Goal: Task Accomplishment & Management: Manage account settings

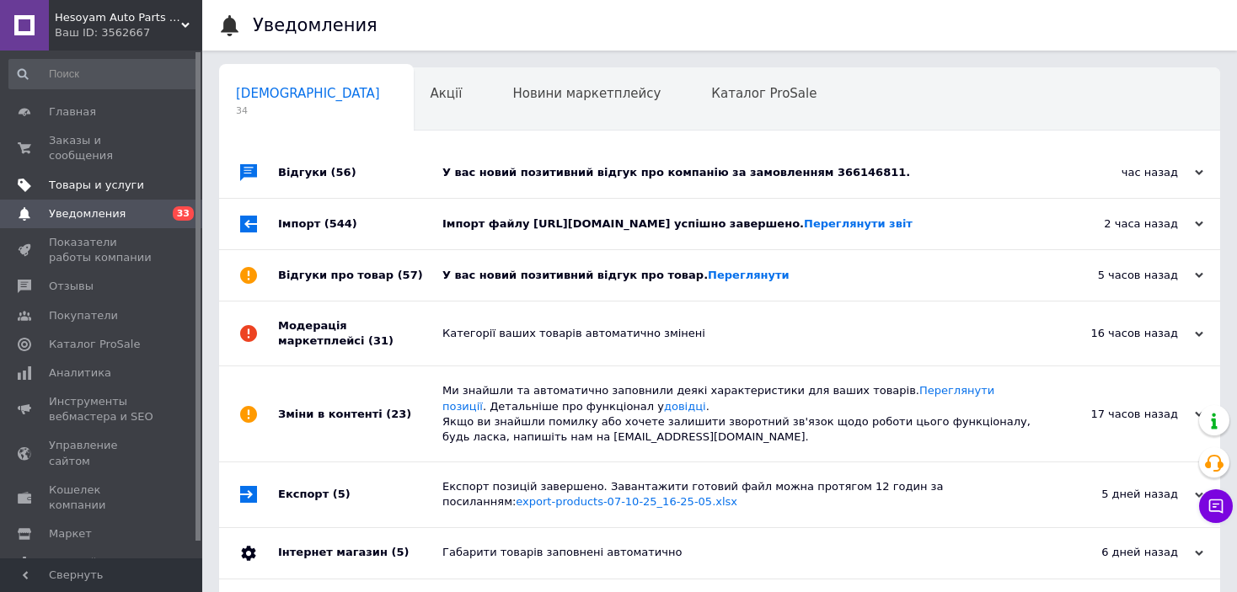
click at [139, 178] on span "Товары и услуги" at bounding box center [102, 185] width 107 height 15
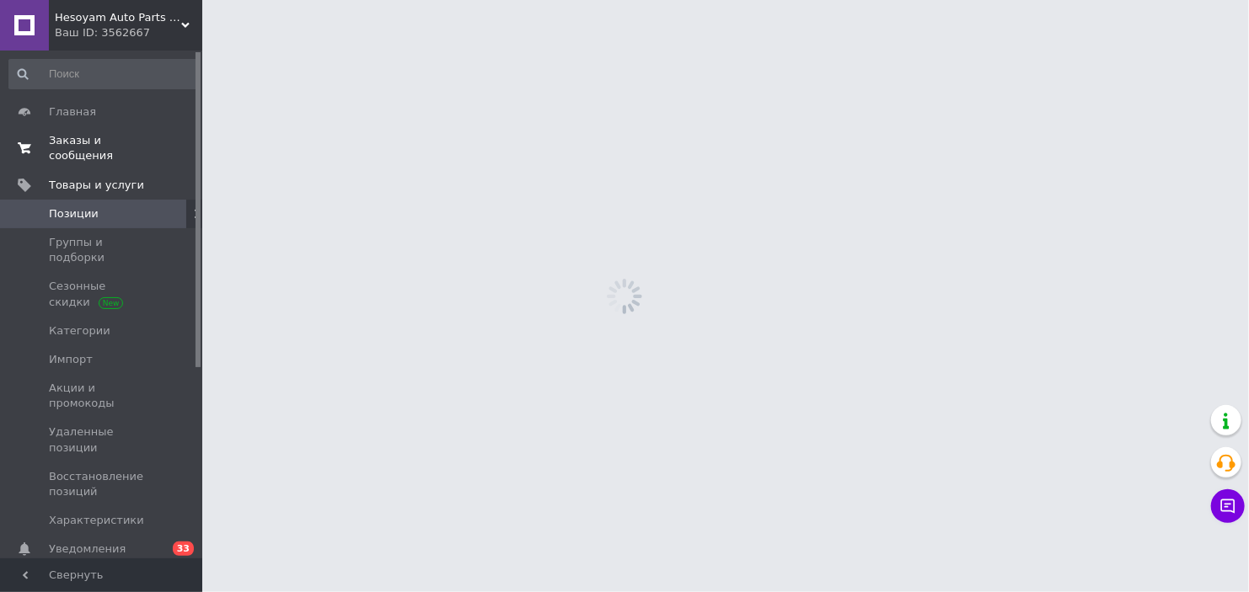
click at [146, 137] on span "Заказы и сообщения" at bounding box center [102, 148] width 107 height 30
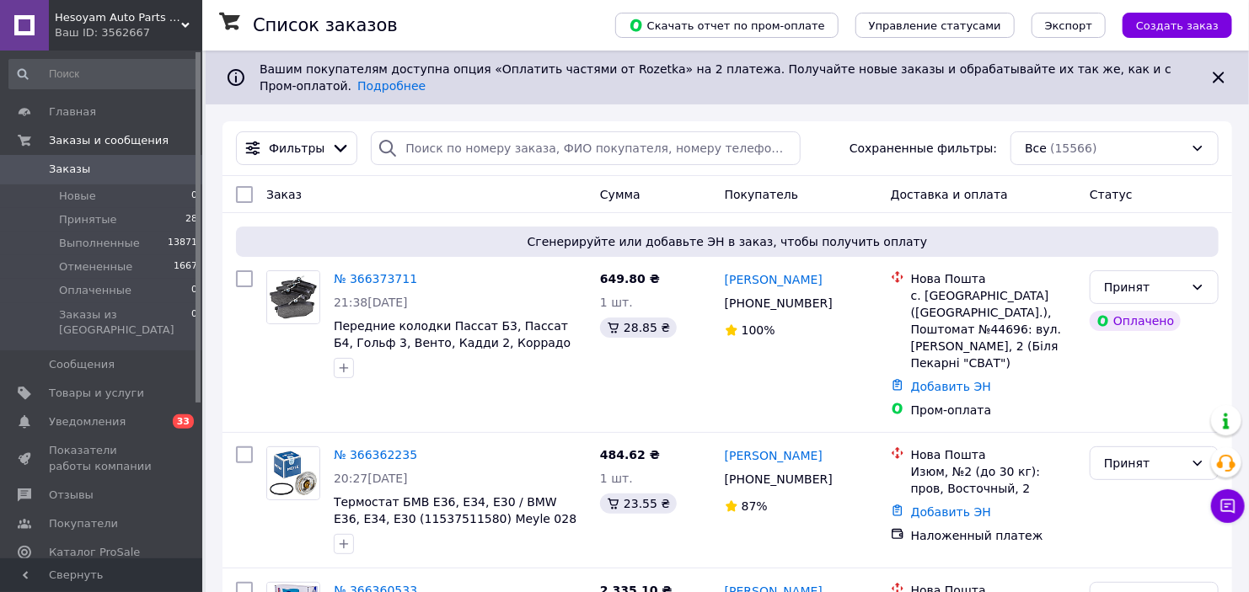
click at [133, 415] on span "Уведомления" at bounding box center [102, 422] width 107 height 15
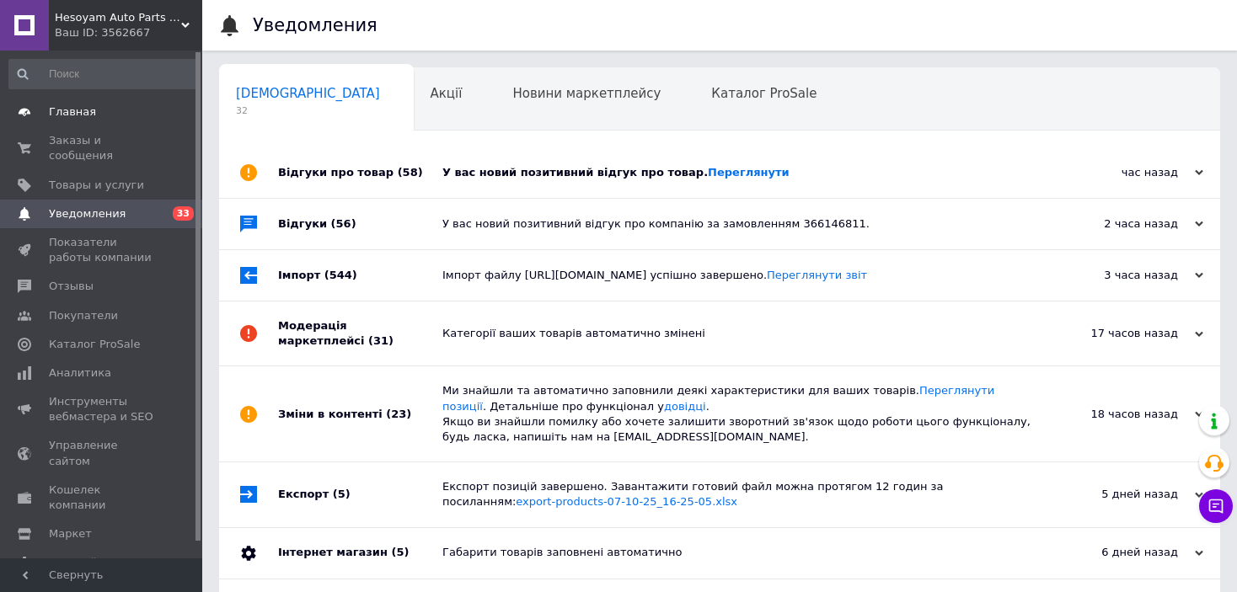
click at [147, 115] on span "Главная" at bounding box center [102, 112] width 107 height 15
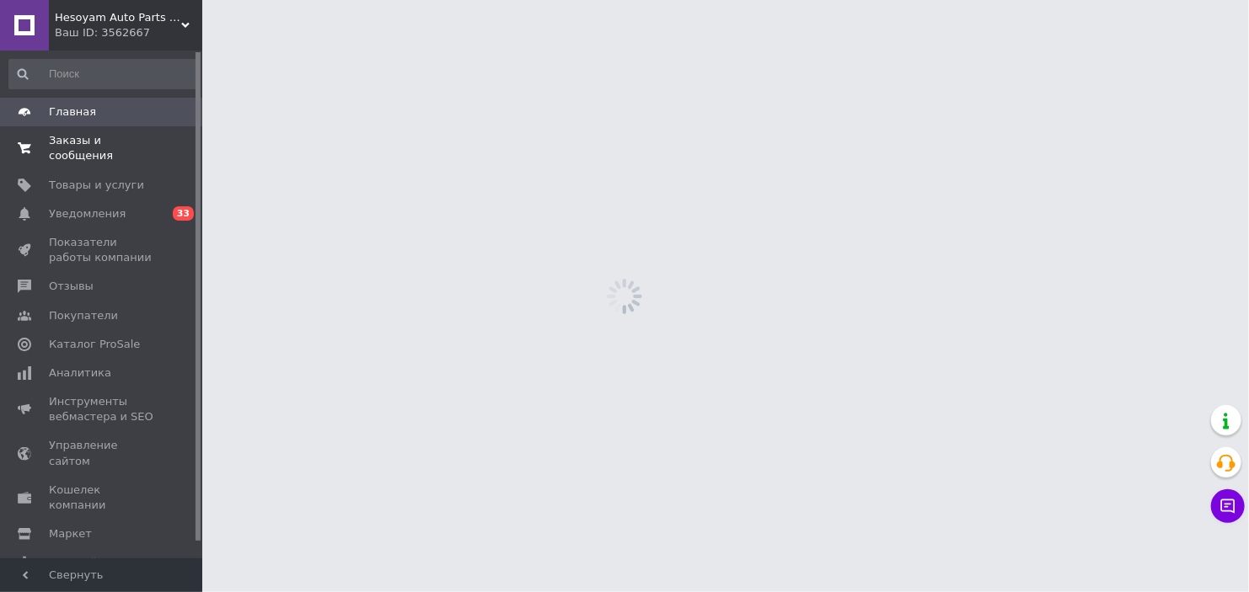
click at [142, 145] on span "Заказы и сообщения" at bounding box center [102, 148] width 107 height 30
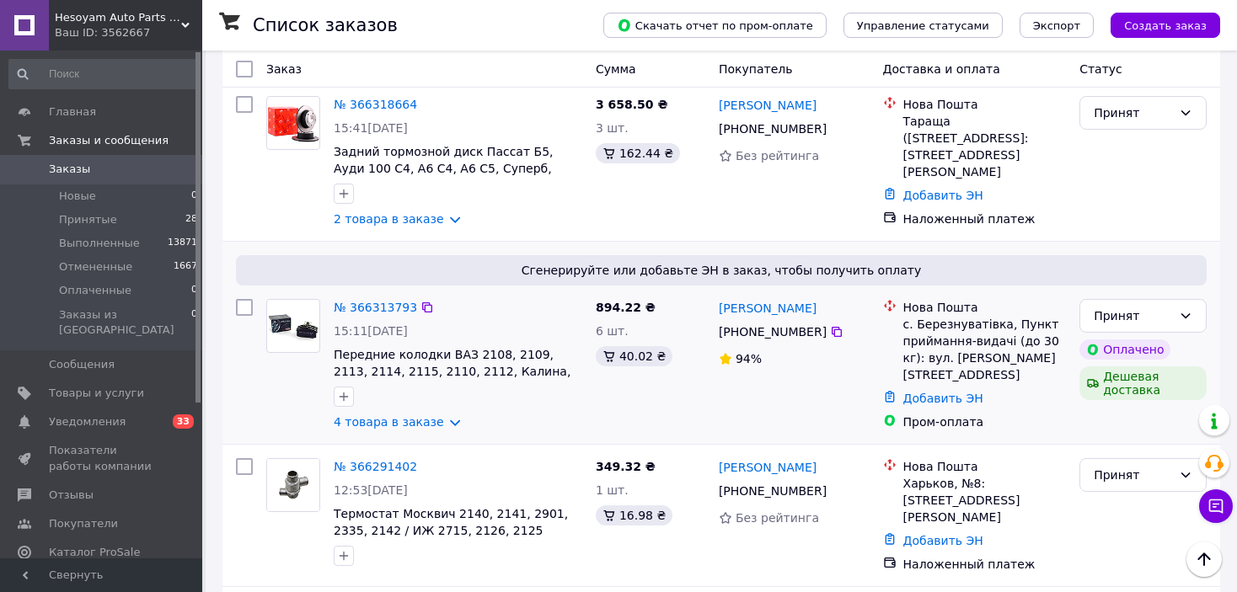
scroll to position [1180, 0]
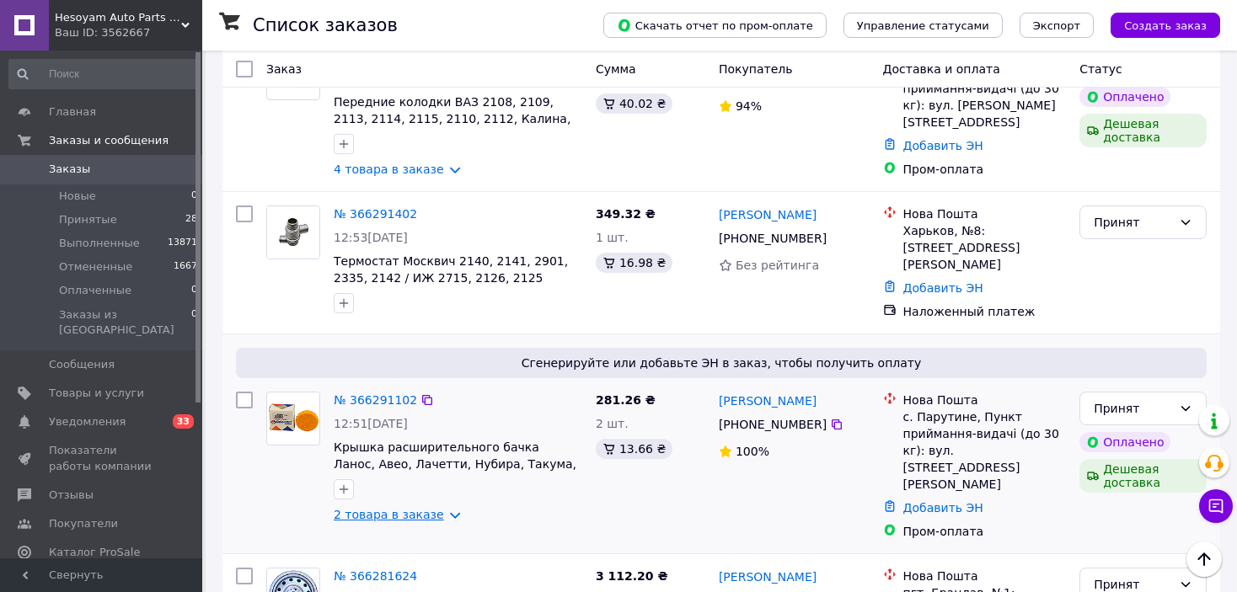
click at [407, 508] on link "2 товара в заказе" at bounding box center [389, 514] width 110 height 13
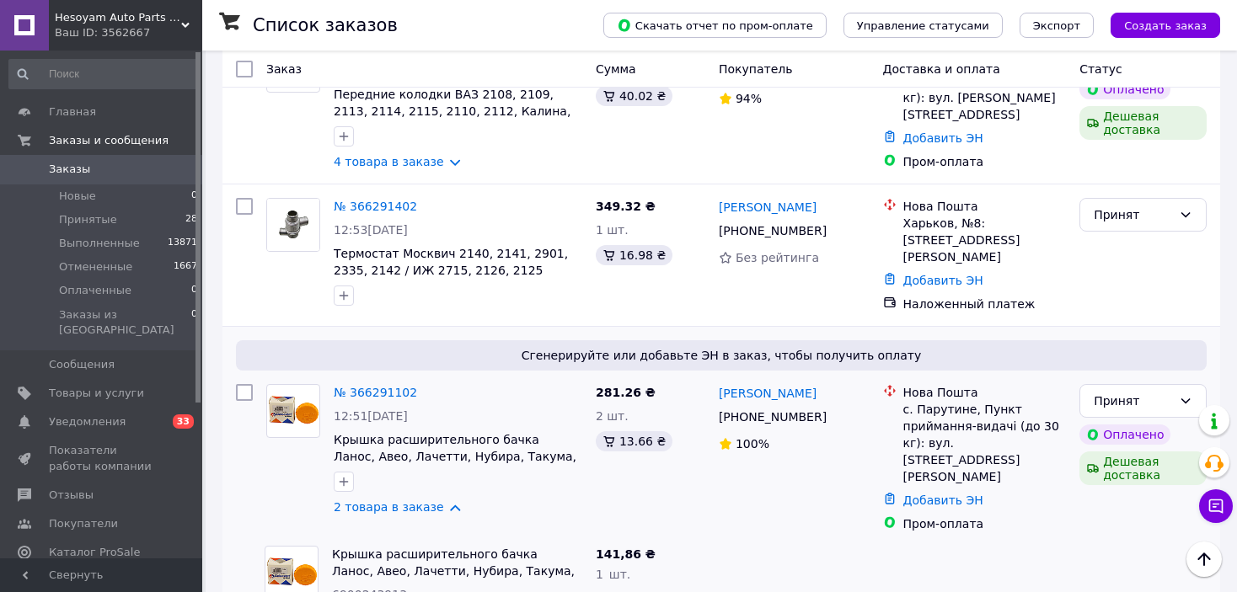
scroll to position [1433, 0]
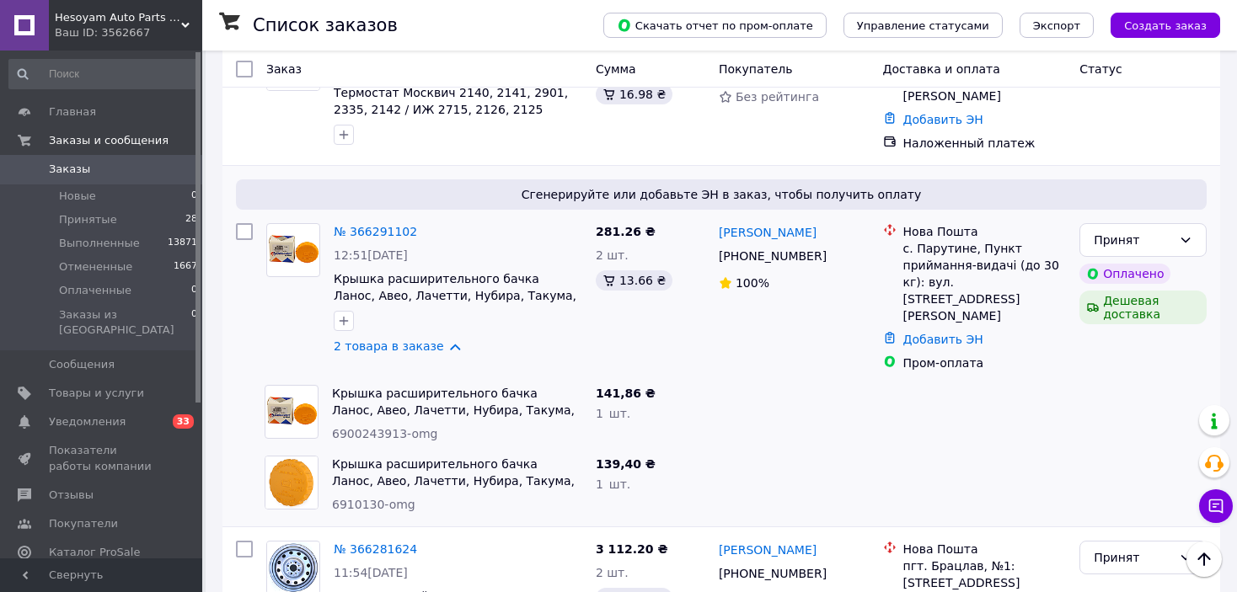
click at [364, 498] on span "6910130-omg" at bounding box center [373, 504] width 83 height 13
copy span "6910130"
click at [359, 427] on span "6900243913-omg" at bounding box center [384, 433] width 105 height 13
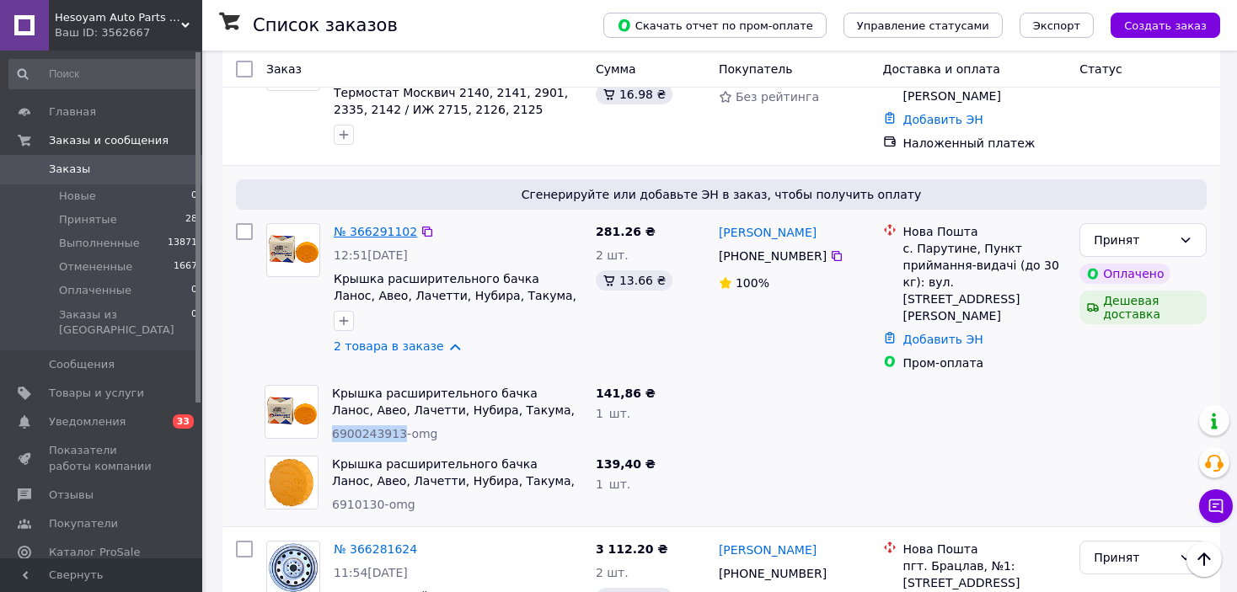
copy span "6900243913"
drag, startPoint x: 914, startPoint y: 233, endPoint x: 967, endPoint y: 230, distance: 53.2
click at [967, 240] on div "с. Парутине, Пункт приймання-видачі (до 30 кг): вул. [STREET_ADDRESS][PERSON_NA…" at bounding box center [984, 282] width 163 height 84
copy div "Парутине"
drag, startPoint x: 701, startPoint y: 208, endPoint x: 817, endPoint y: 239, distance: 119.6
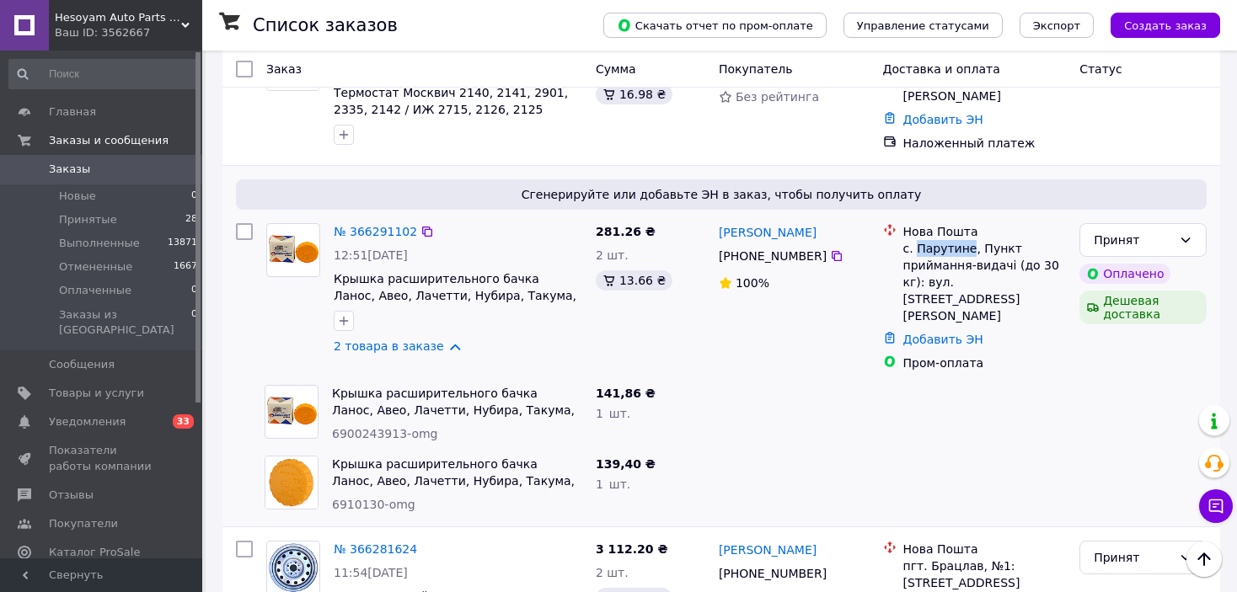
click at [817, 239] on div "№ 366291102 12:51[DATE] Крышка расширительного бачка Ланос, Авео, Лачетти, Нуби…" at bounding box center [721, 298] width 984 height 162
copy div "281.26 ₴ 2 шт. 13.66 ₴ [PERSON_NAME] [PHONE_NUMBER]"
click at [346, 317] on icon "button" at bounding box center [344, 321] width 9 height 9
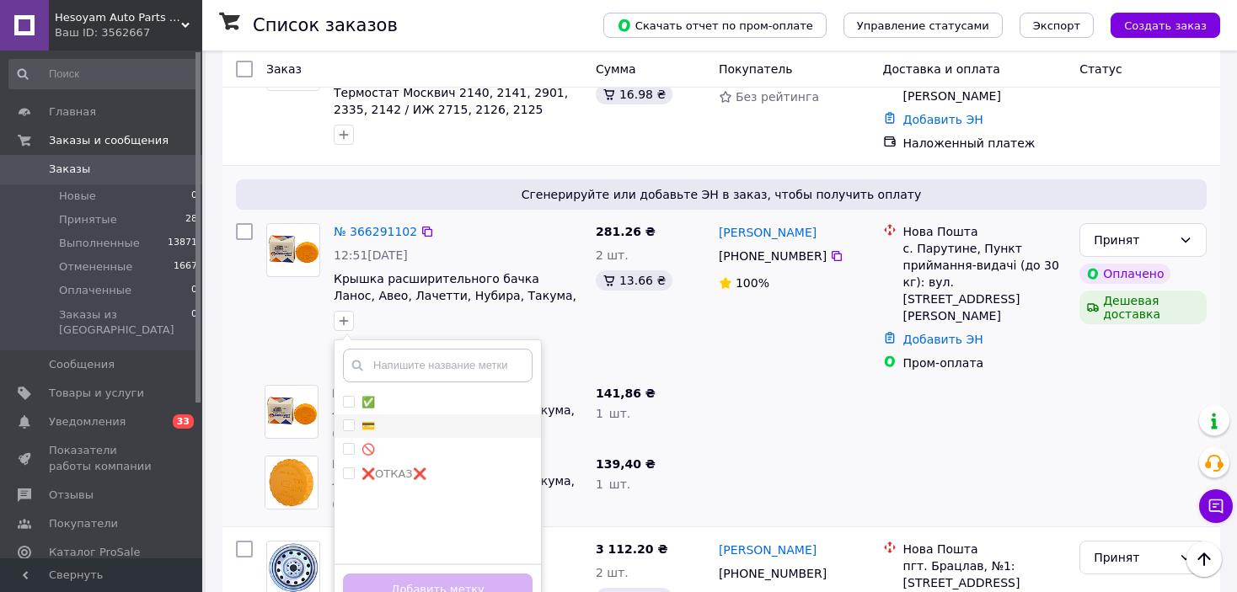
click at [430, 415] on li "💳" at bounding box center [438, 427] width 206 height 24
checkbox input "true"
click at [484, 590] on div "Добавить метку" at bounding box center [438, 589] width 206 height 51
click at [485, 574] on button "Добавить метку" at bounding box center [438, 590] width 190 height 33
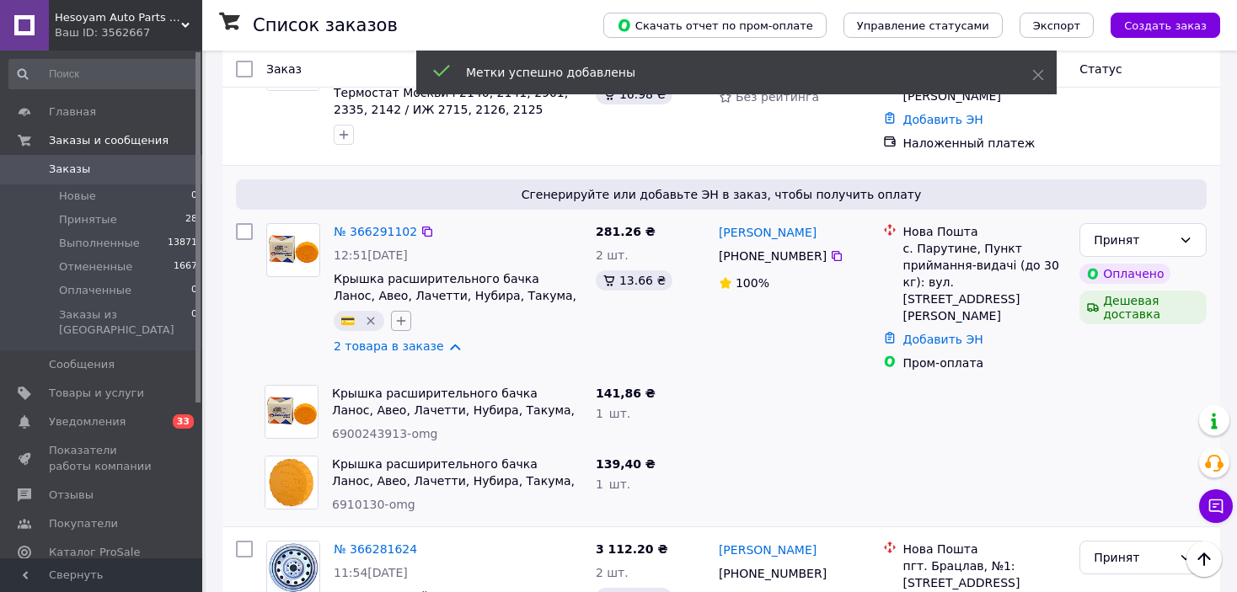
click at [405, 314] on icon "button" at bounding box center [400, 320] width 13 height 13
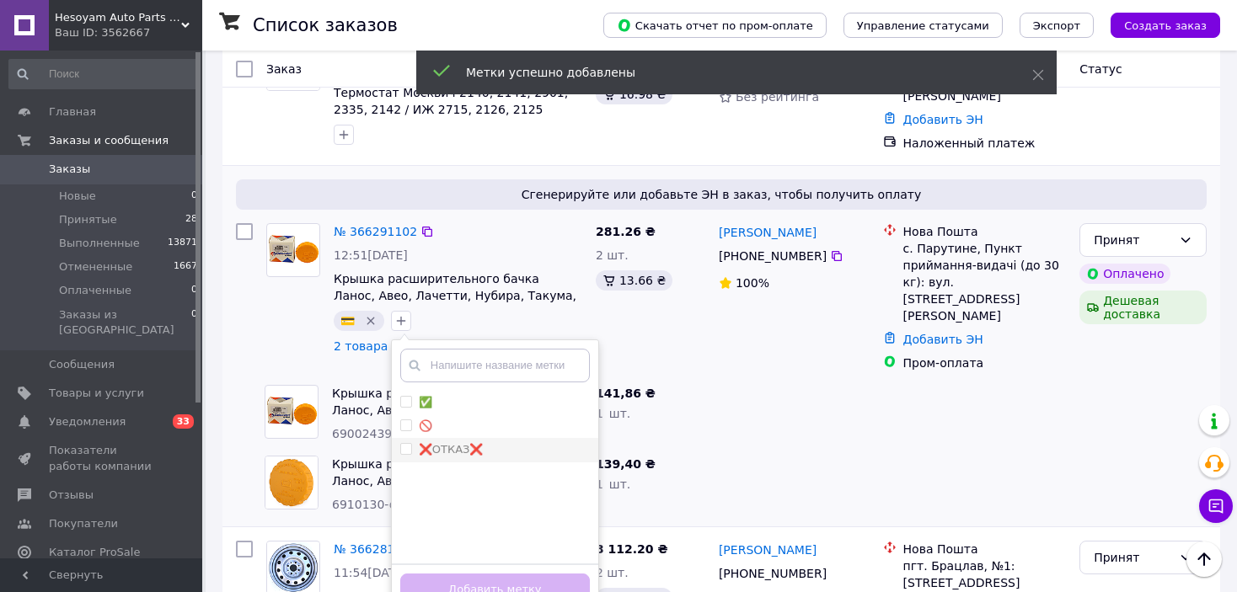
drag, startPoint x: 507, startPoint y: 383, endPoint x: 504, endPoint y: 437, distance: 53.2
click at [507, 395] on div "✅" at bounding box center [495, 402] width 190 height 15
checkbox input "true"
click at [528, 574] on button "Добавить метку" at bounding box center [495, 590] width 190 height 33
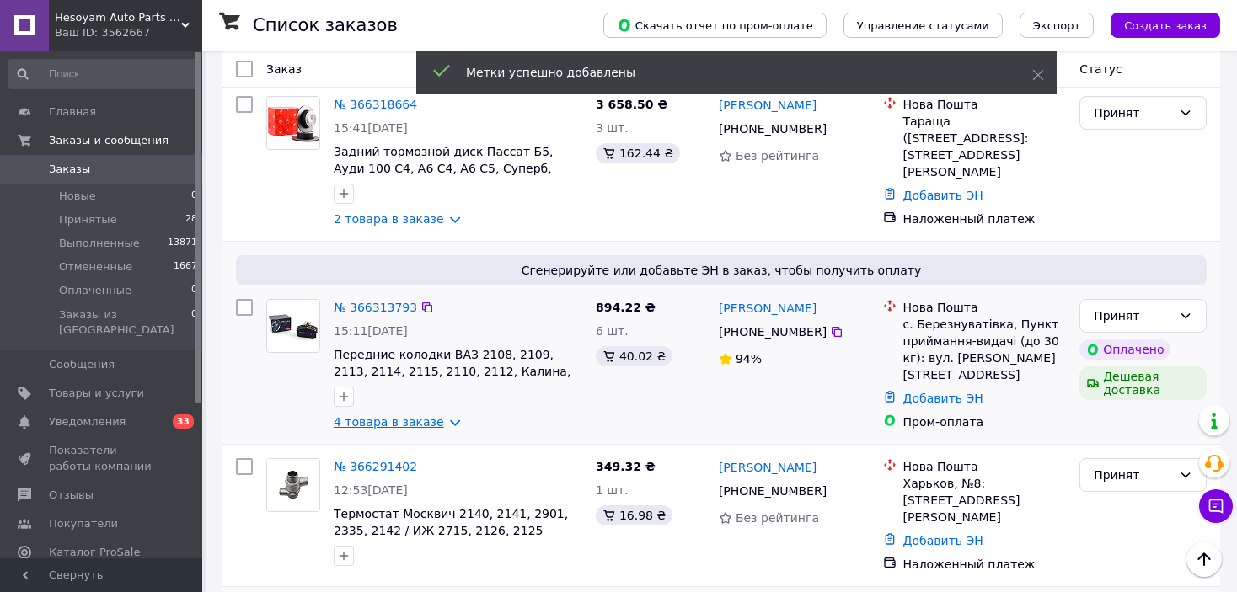
scroll to position [1096, 0]
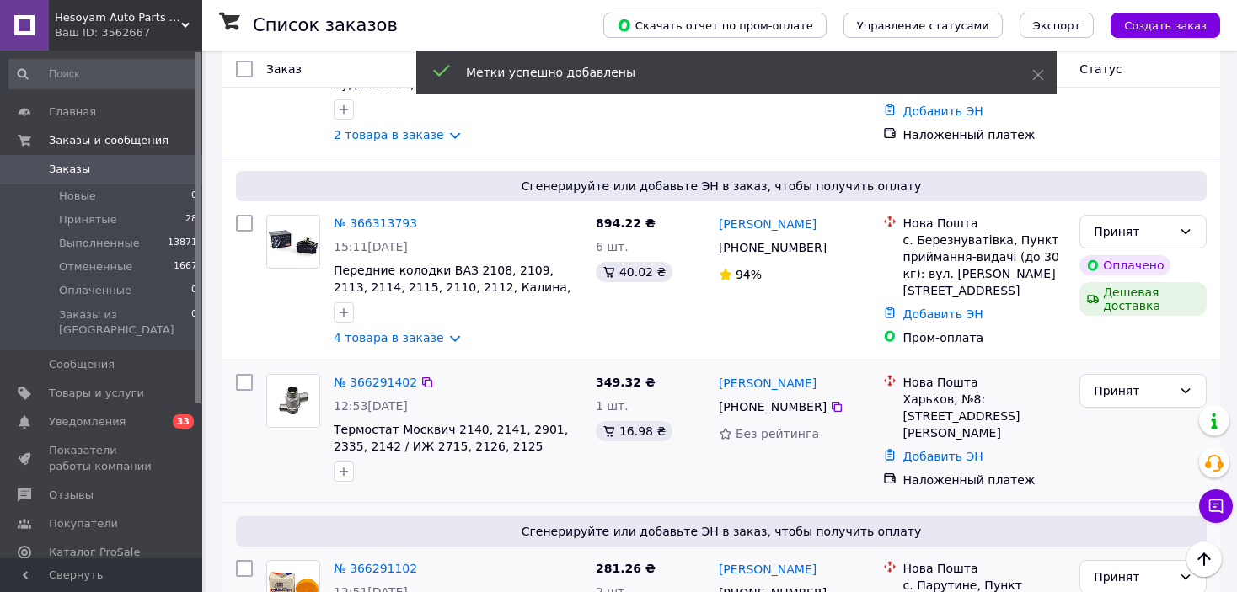
click at [346, 372] on div "№ 366291402" at bounding box center [375, 382] width 87 height 20
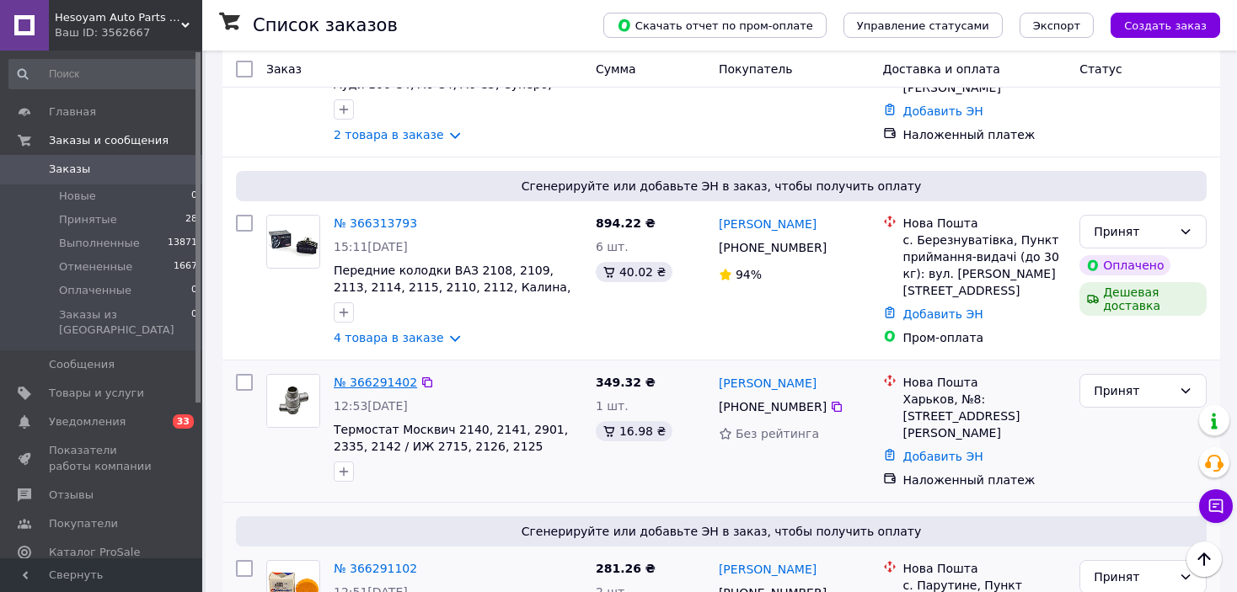
click at [348, 376] on link "№ 366291402" at bounding box center [375, 382] width 83 height 13
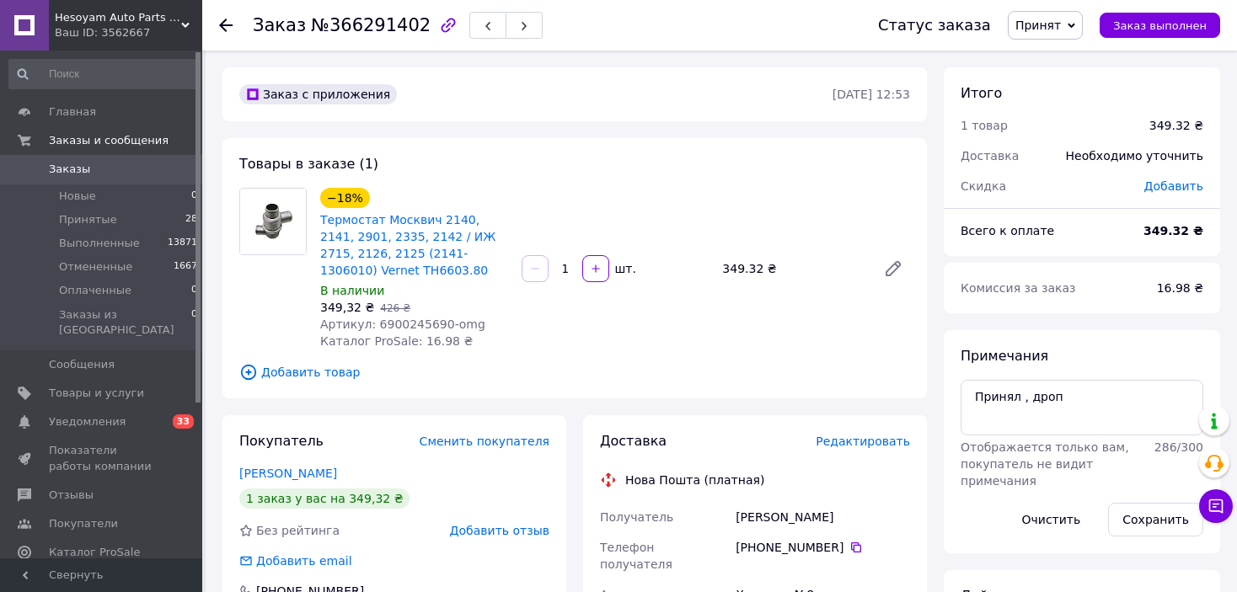
click at [414, 320] on span "Артикул: 6900245690-omg" at bounding box center [402, 324] width 165 height 13
copy span "6900245690"
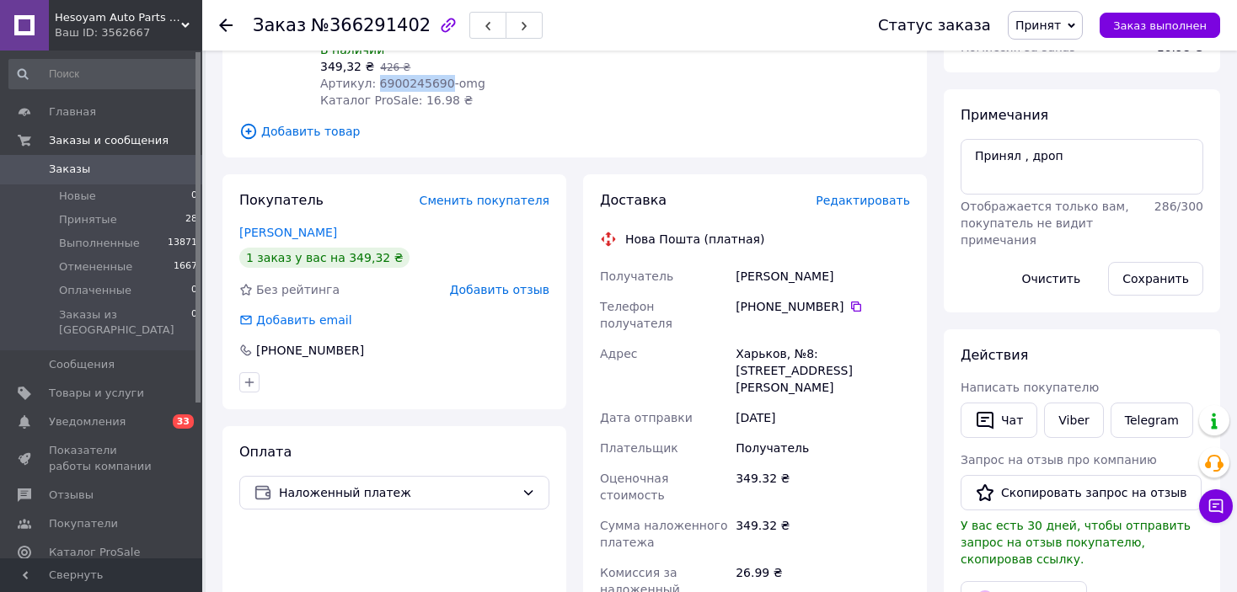
scroll to position [253, 0]
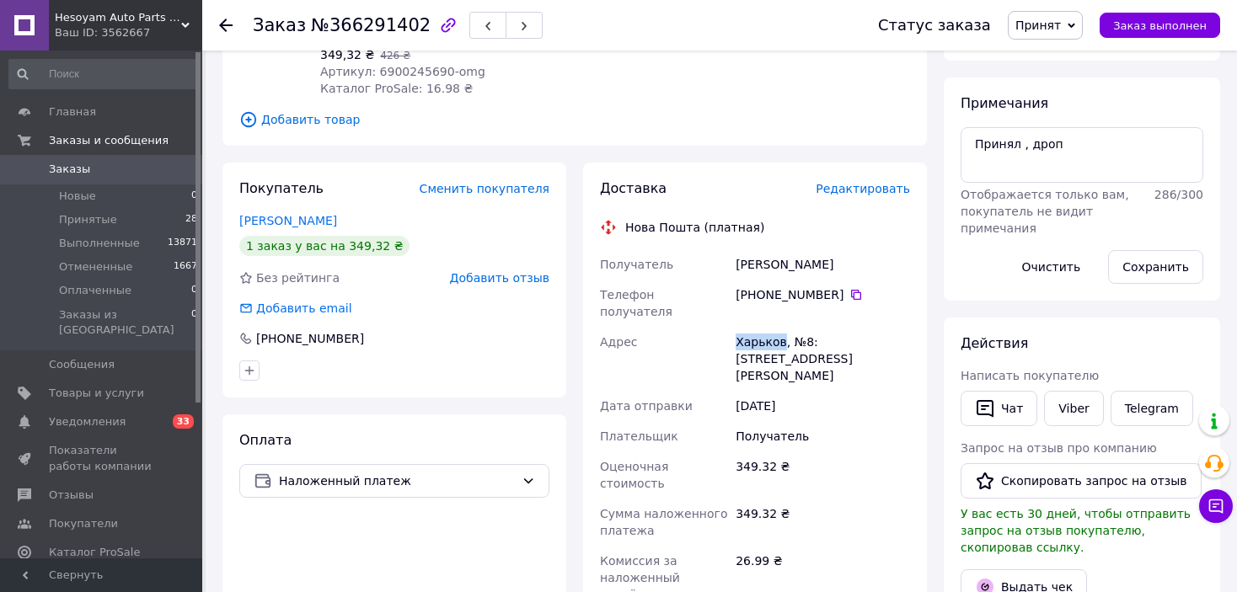
drag, startPoint x: 733, startPoint y: 320, endPoint x: 778, endPoint y: 323, distance: 44.7
click at [778, 327] on div "Харьков, №8: [STREET_ADDRESS][PERSON_NAME]" at bounding box center [822, 359] width 181 height 64
copy div "Харьков"
drag, startPoint x: 724, startPoint y: 263, endPoint x: 833, endPoint y: 303, distance: 116.0
click at [833, 303] on div "Получатель [PERSON_NAME] Телефон получателя [PHONE_NUMBER]   [PERSON_NAME], №8:…" at bounding box center [755, 470] width 317 height 442
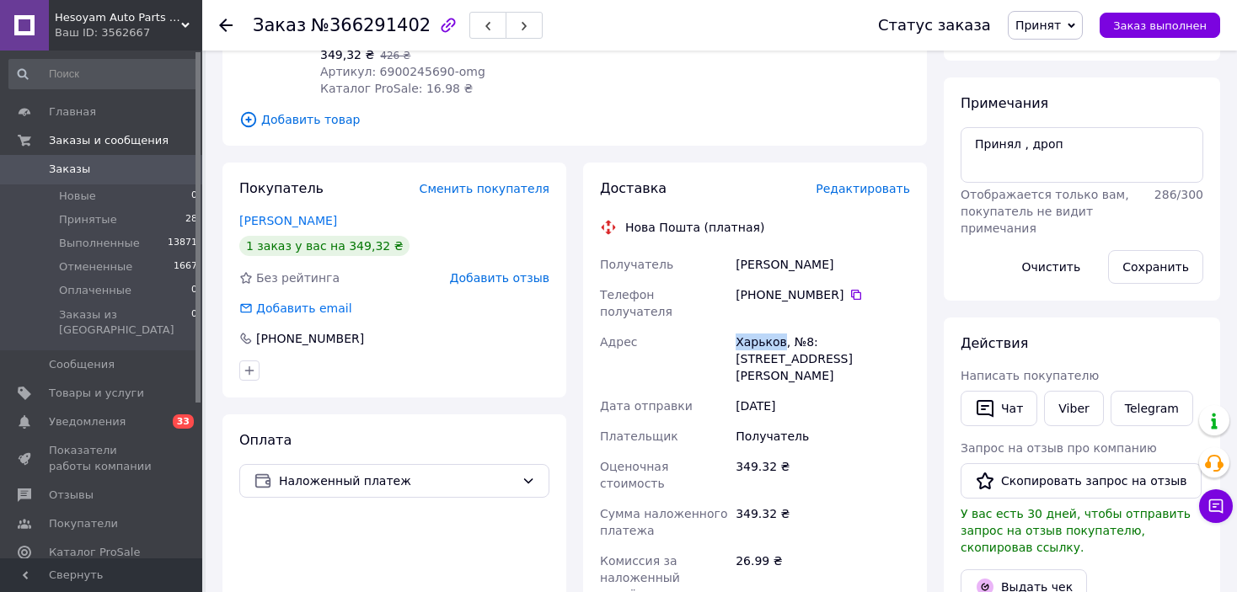
copy div "Получатель [PERSON_NAME] Телефон получателя [PHONE_NUMBER]"
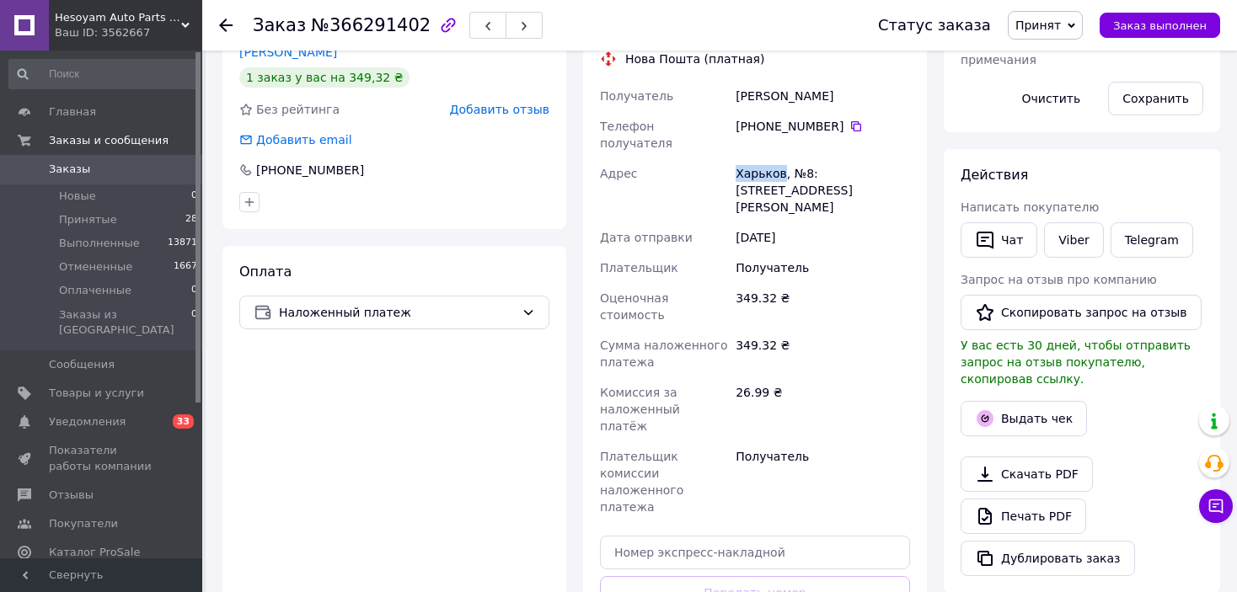
scroll to position [645, 0]
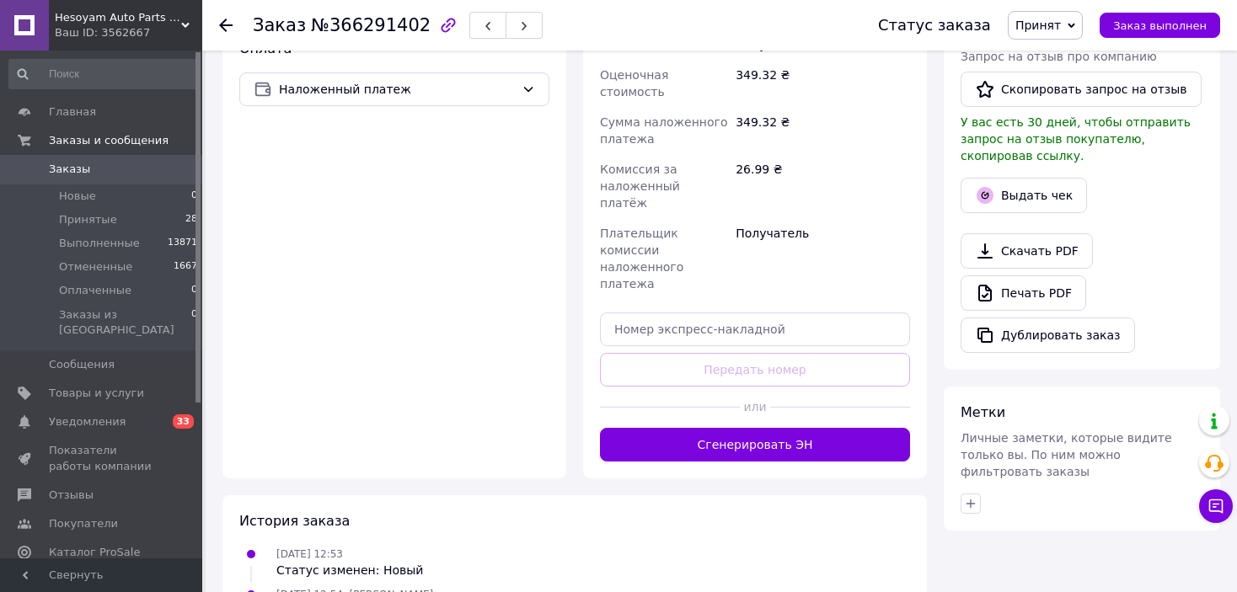
click at [981, 490] on div at bounding box center [1081, 503] width 249 height 27
click at [969, 497] on icon "button" at bounding box center [970, 503] width 13 height 13
click at [1024, 578] on div "✅" at bounding box center [1065, 585] width 190 height 15
checkbox input "true"
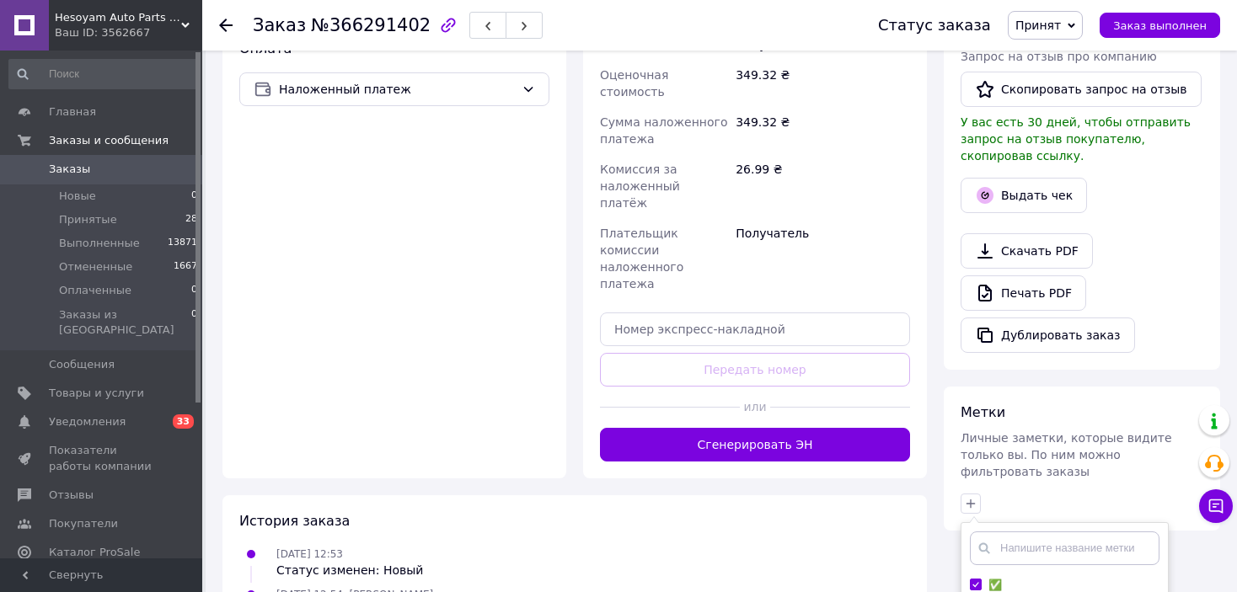
checkbox input "true"
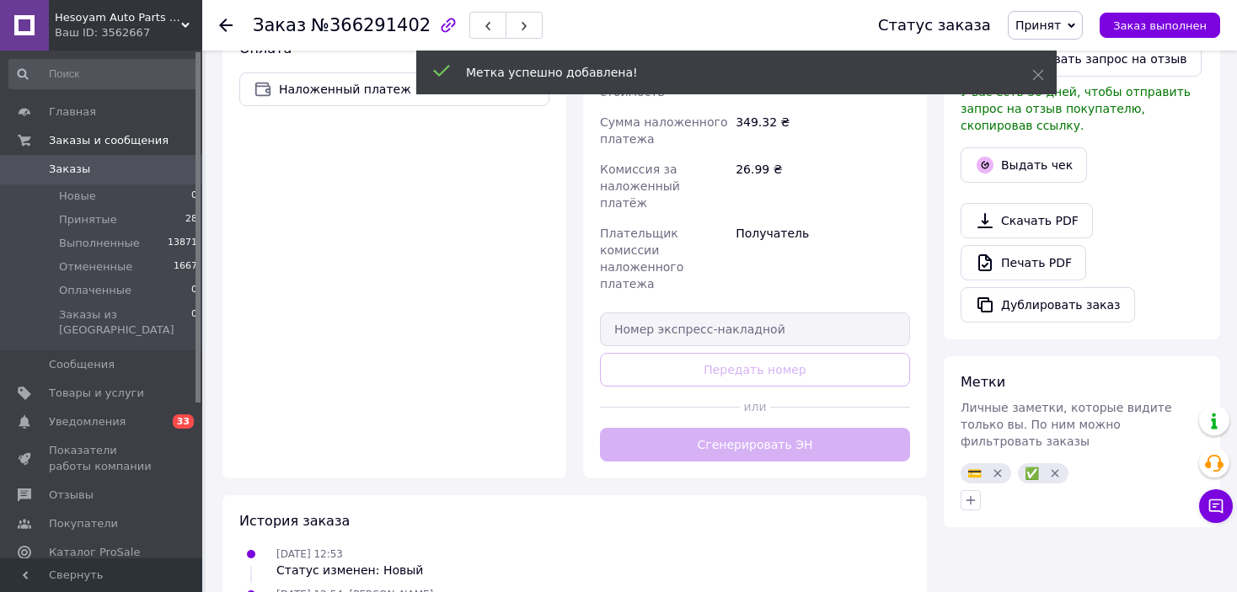
scroll to position [685, 0]
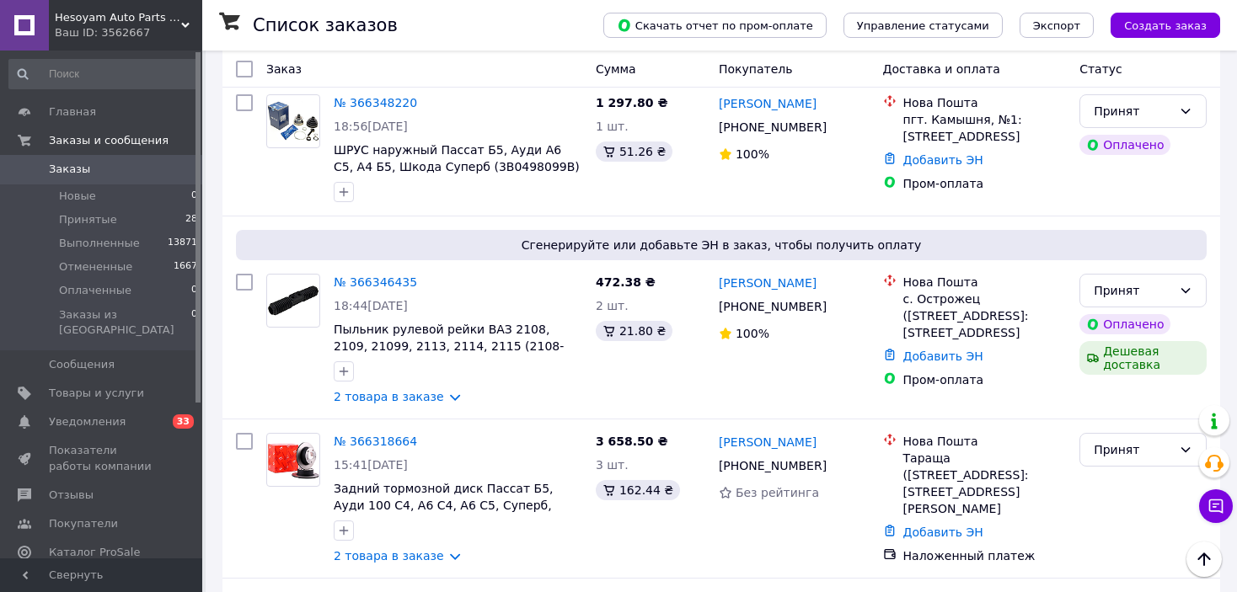
scroll to position [758, 0]
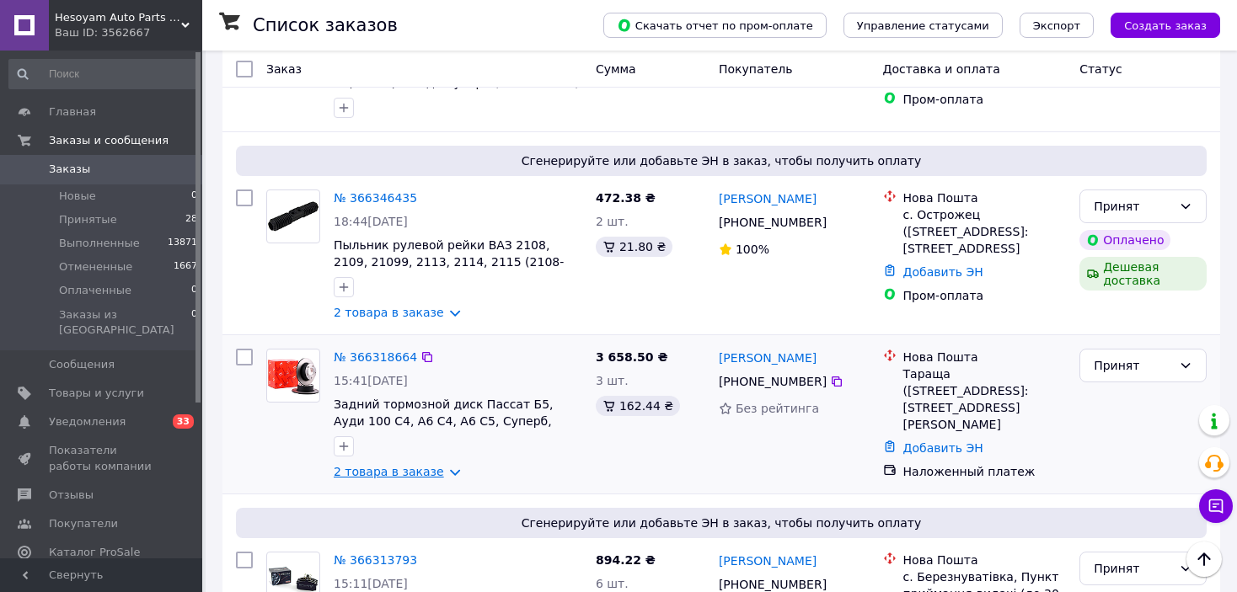
click at [389, 465] on link "2 товара в заказе" at bounding box center [389, 471] width 110 height 13
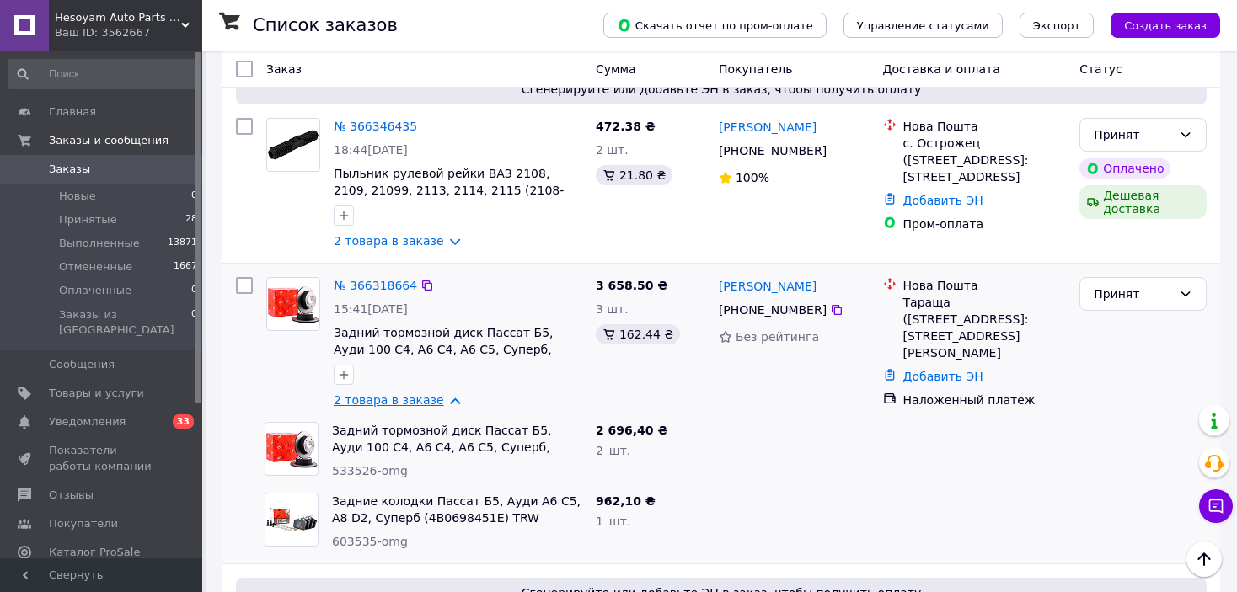
scroll to position [927, 0]
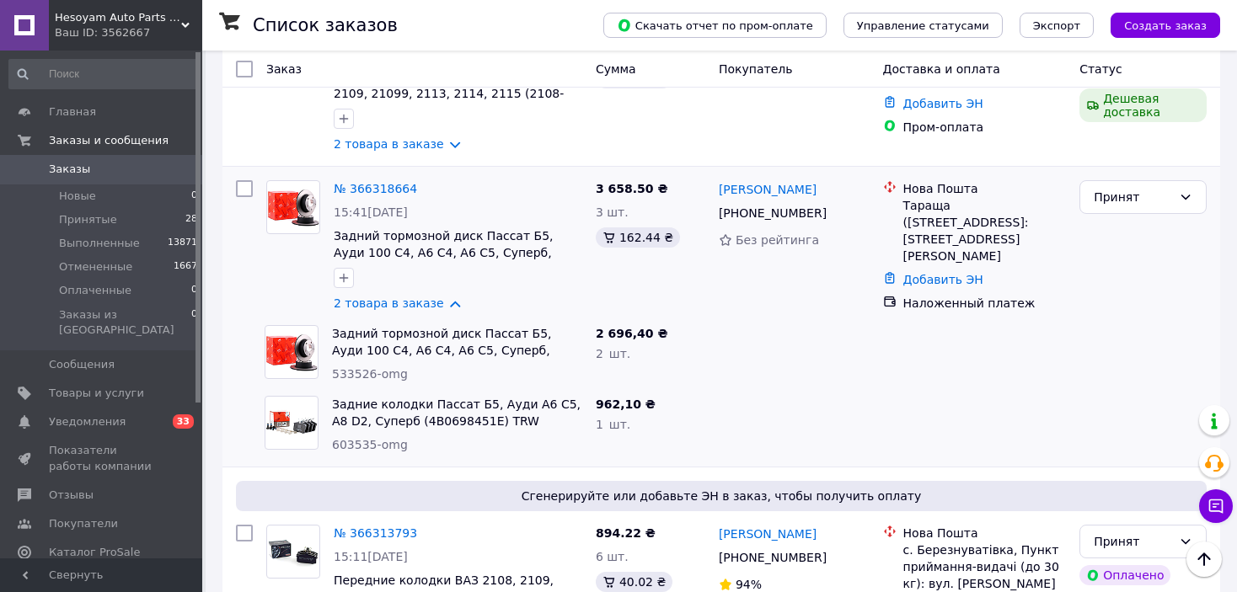
click at [346, 438] on span "603535-omg" at bounding box center [370, 444] width 76 height 13
copy span "603535"
click at [350, 367] on span "533526-omg" at bounding box center [370, 373] width 76 height 13
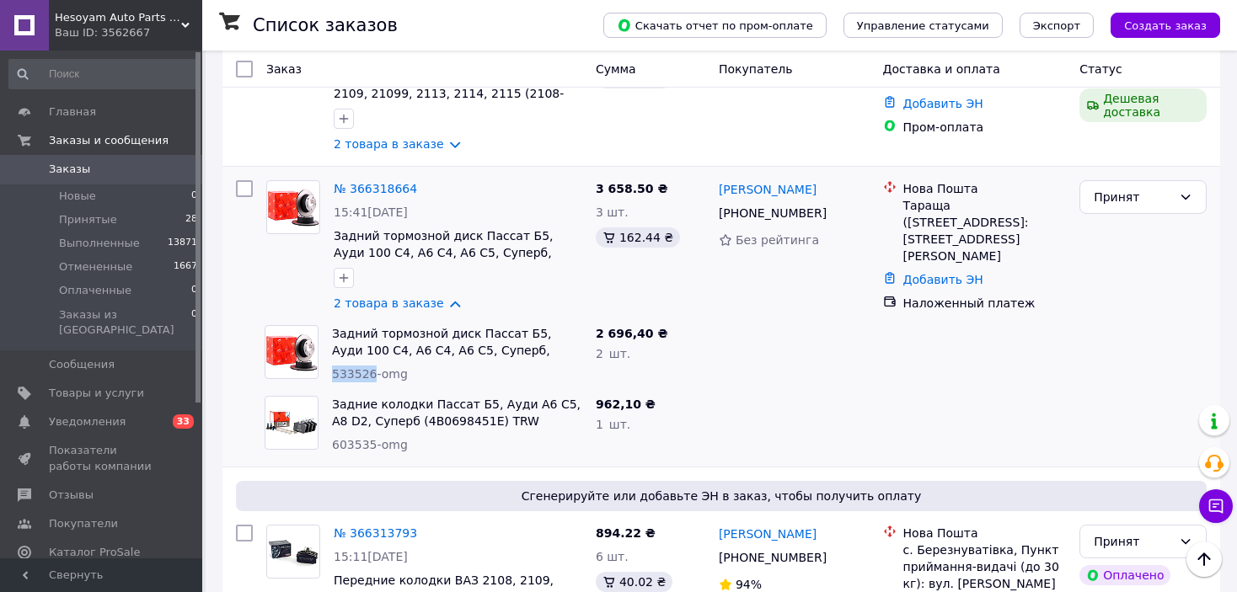
copy span "533526"
drag, startPoint x: 899, startPoint y: 194, endPoint x: 942, endPoint y: 192, distance: 43.0
click at [942, 192] on div "Нова Пошта Тараща ([STREET_ADDRESS]: [STREET_ADDRESS][PERSON_NAME]" at bounding box center [985, 222] width 170 height 84
drag, startPoint x: 942, startPoint y: 192, endPoint x: 900, endPoint y: 192, distance: 42.1
click at [900, 192] on div "Нова Пошта Тараща ([STREET_ADDRESS]: [STREET_ADDRESS][PERSON_NAME]" at bounding box center [985, 222] width 170 height 84
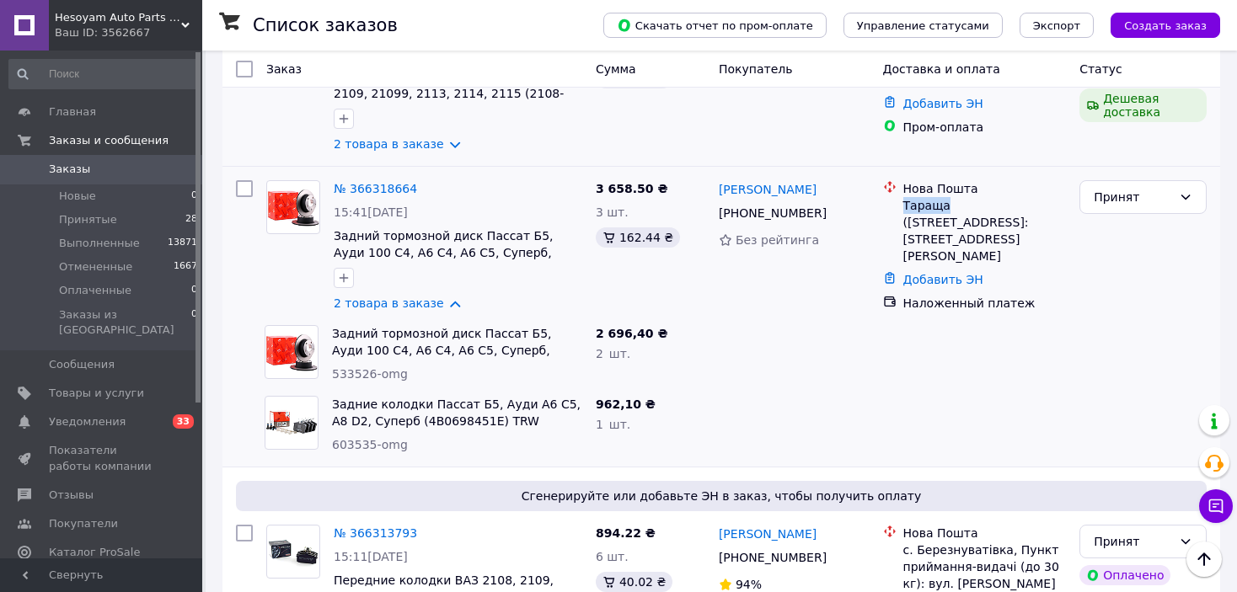
copy div "Тараща"
drag, startPoint x: 744, startPoint y: 182, endPoint x: 820, endPoint y: 196, distance: 77.2
click at [820, 196] on div "№ 366318664 15:41[DATE] Задний тормозной диск Пассат Б5, Ауди 100 С4, А6 С4, А6…" at bounding box center [721, 246] width 984 height 145
drag, startPoint x: 589, startPoint y: 175, endPoint x: 625, endPoint y: 180, distance: 36.6
click at [625, 180] on div "3 658.50 ₴ 3 шт. 162.44 ₴" at bounding box center [650, 246] width 123 height 145
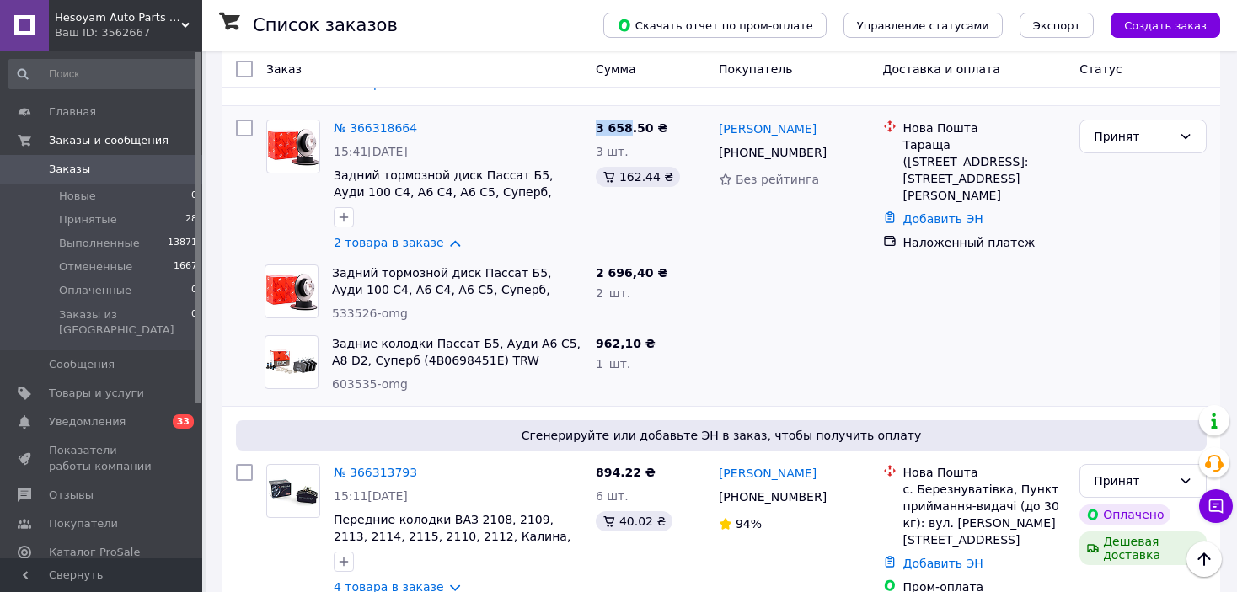
scroll to position [1011, 0]
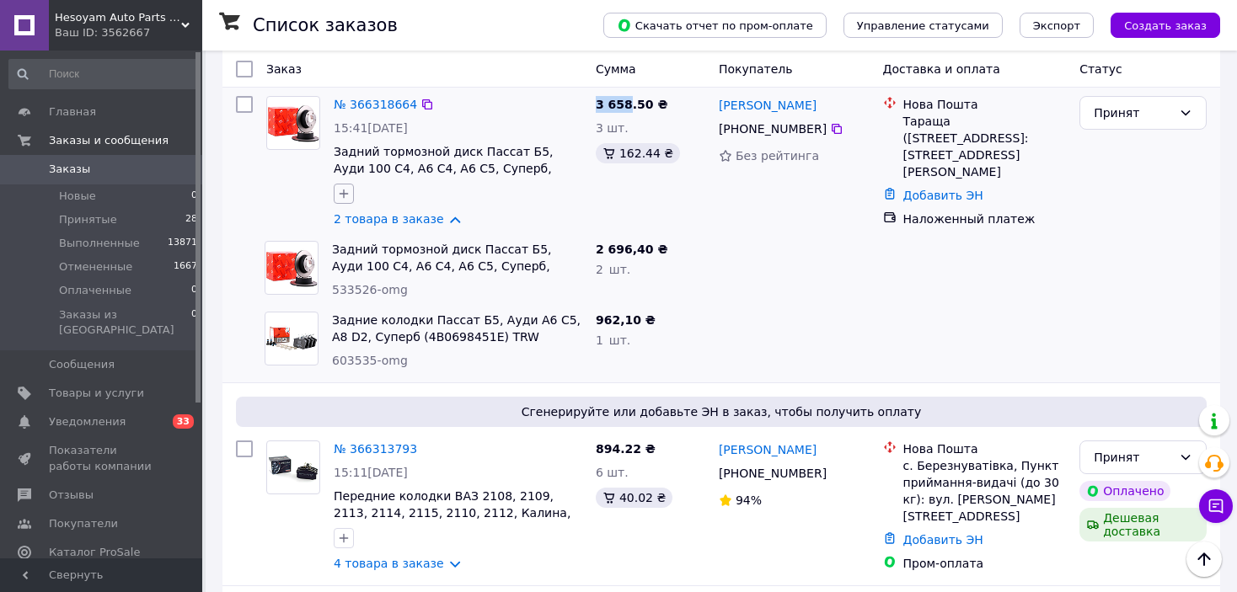
click at [347, 187] on icon "button" at bounding box center [343, 193] width 13 height 13
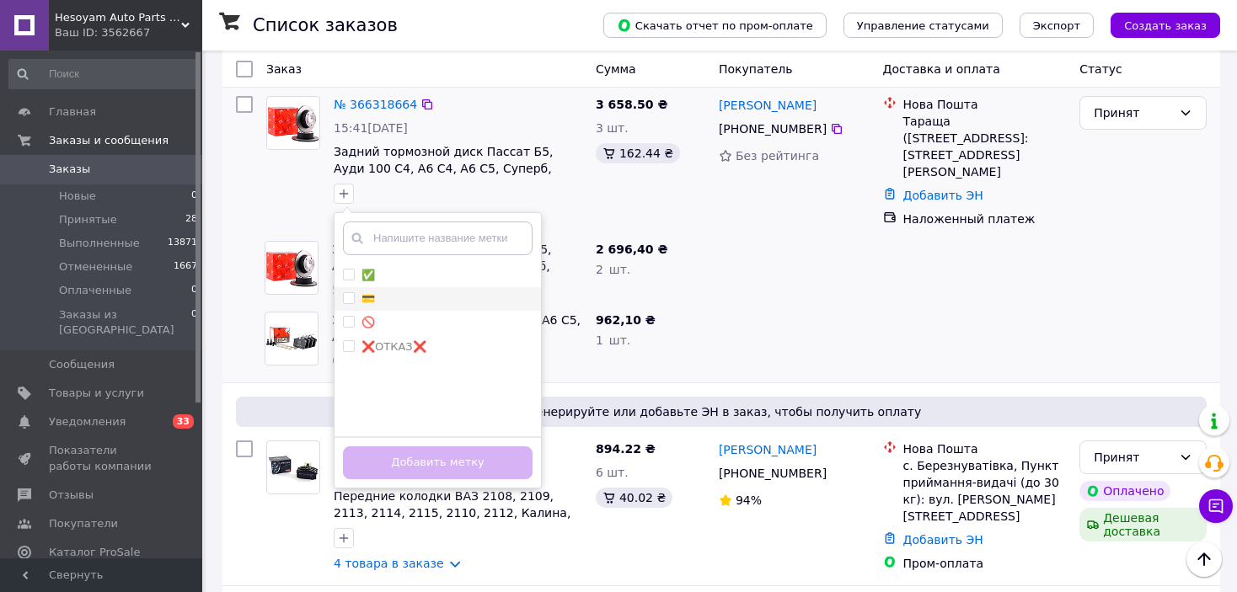
click at [416, 292] on div "💳" at bounding box center [438, 299] width 190 height 15
checkbox input "true"
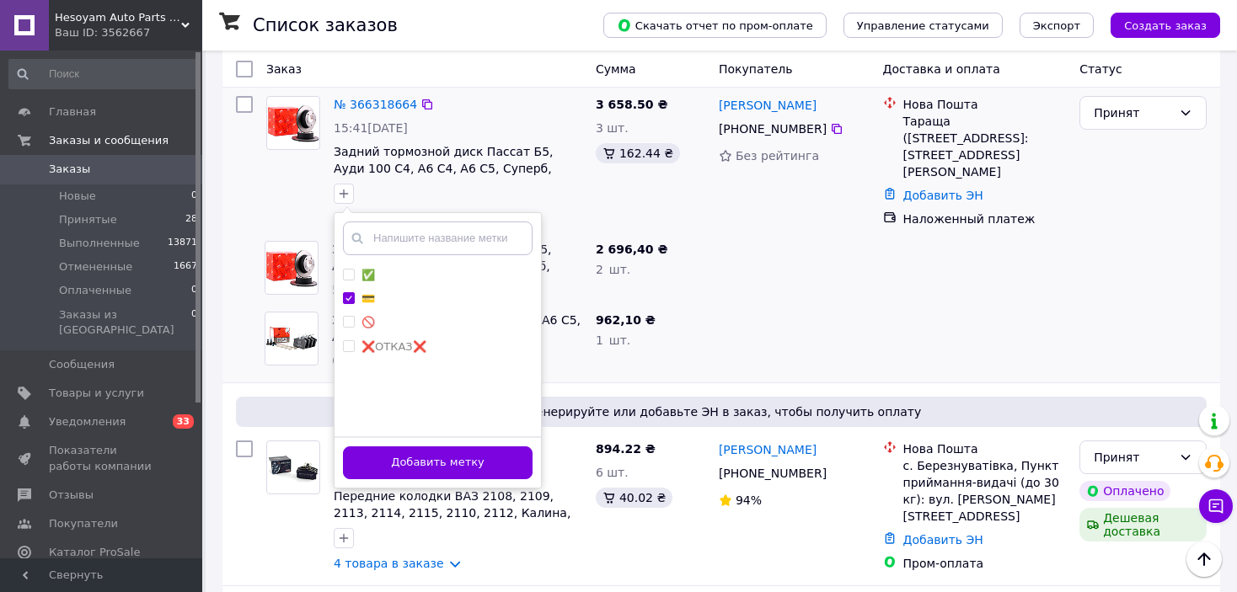
click at [461, 465] on div "Добавить метку" at bounding box center [438, 462] width 206 height 51
click at [463, 450] on button "Добавить метку" at bounding box center [438, 463] width 190 height 33
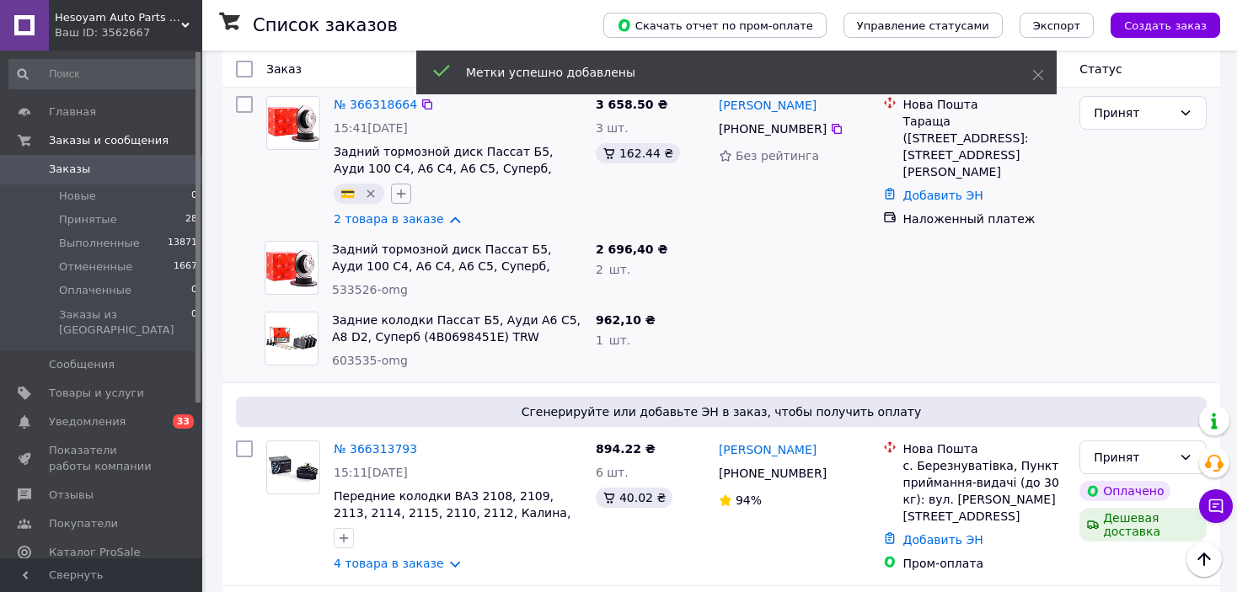
click at [405, 187] on icon "button" at bounding box center [400, 193] width 13 height 13
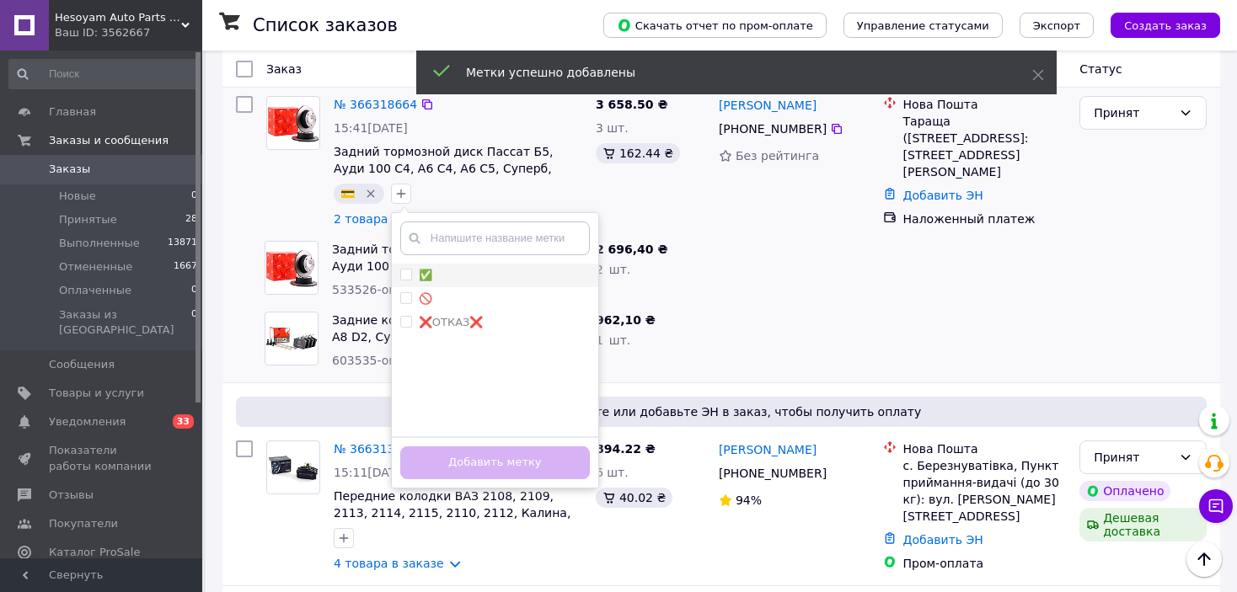
click at [458, 268] on div "✅" at bounding box center [495, 275] width 190 height 15
checkbox input "true"
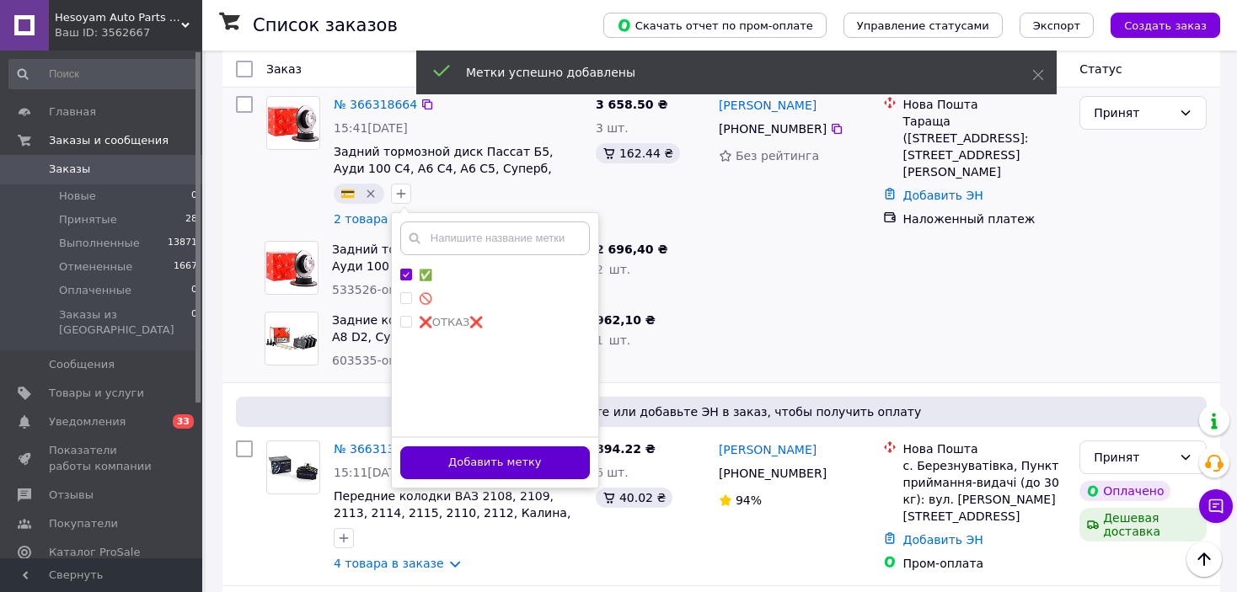
click at [503, 447] on button "Добавить метку" at bounding box center [495, 463] width 190 height 33
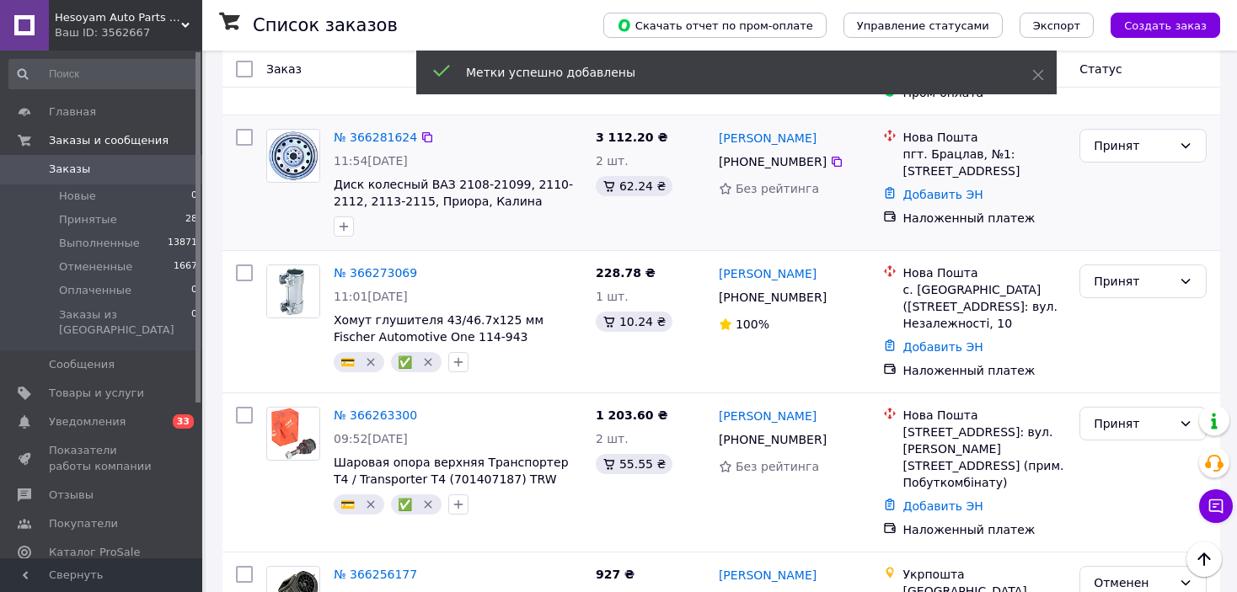
scroll to position [1601, 0]
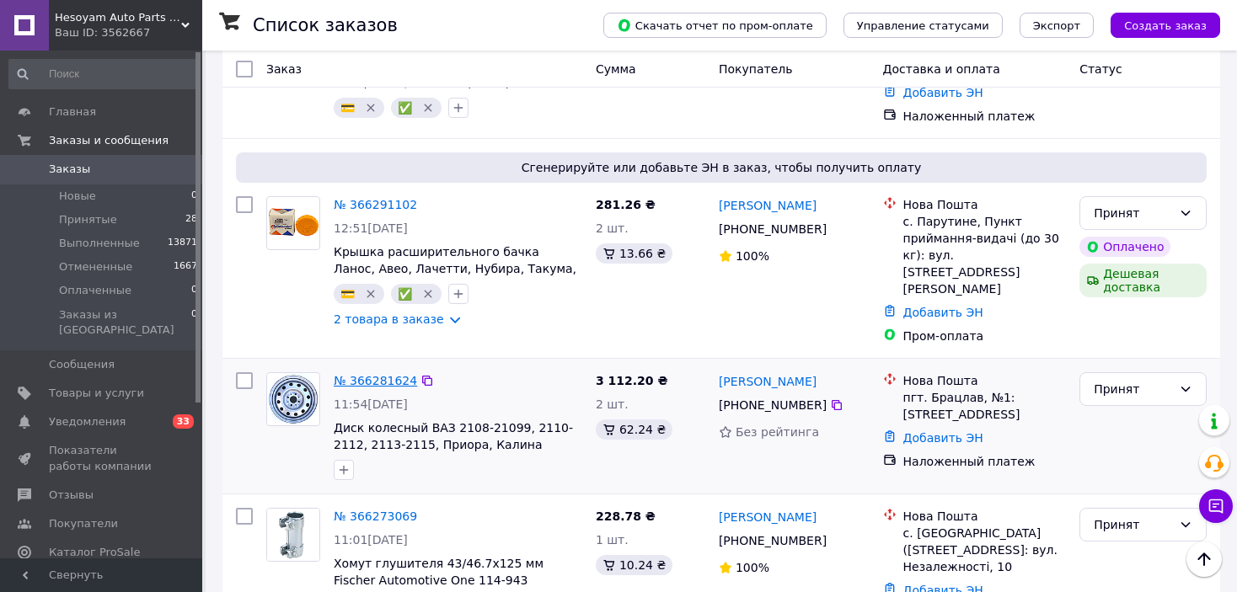
click at [394, 374] on link "№ 366281624" at bounding box center [375, 380] width 83 height 13
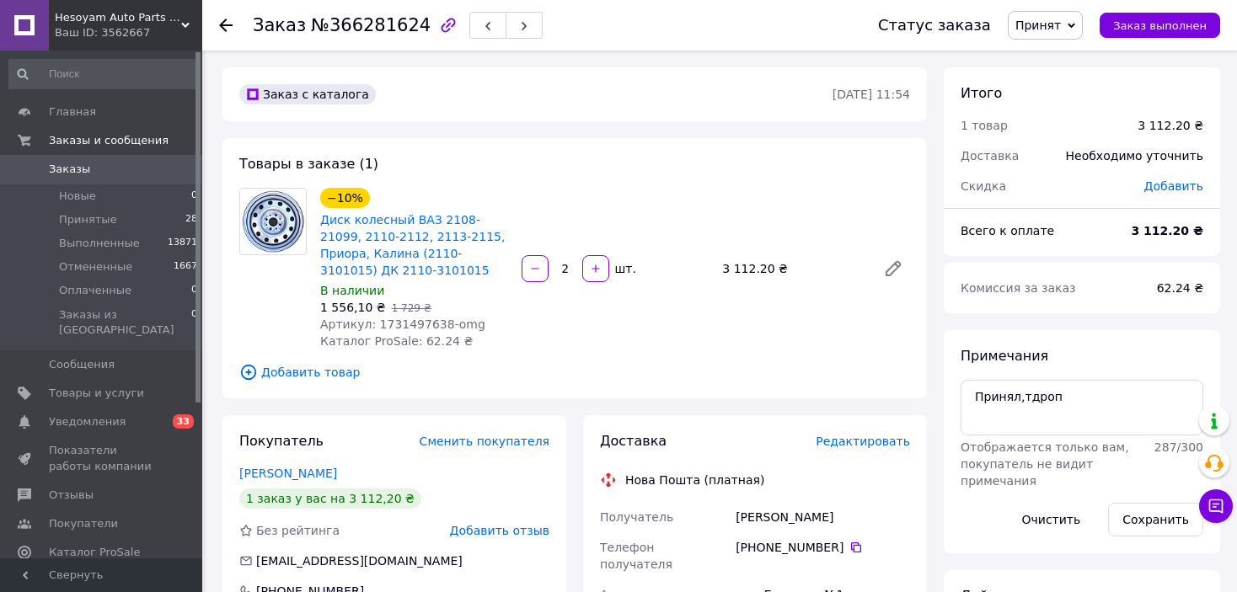
click at [397, 316] on div "1 556,10 ₴   1 729 ₴" at bounding box center [414, 307] width 188 height 17
click at [394, 318] on span "Артикул: 1731497638-omg" at bounding box center [402, 324] width 165 height 13
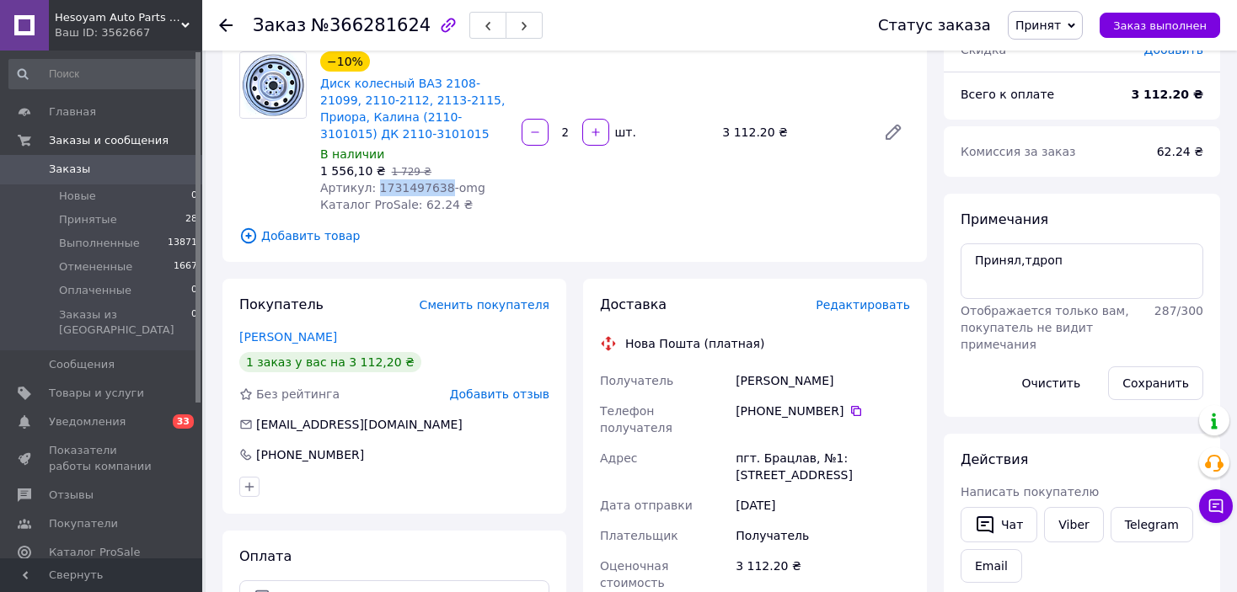
scroll to position [169, 0]
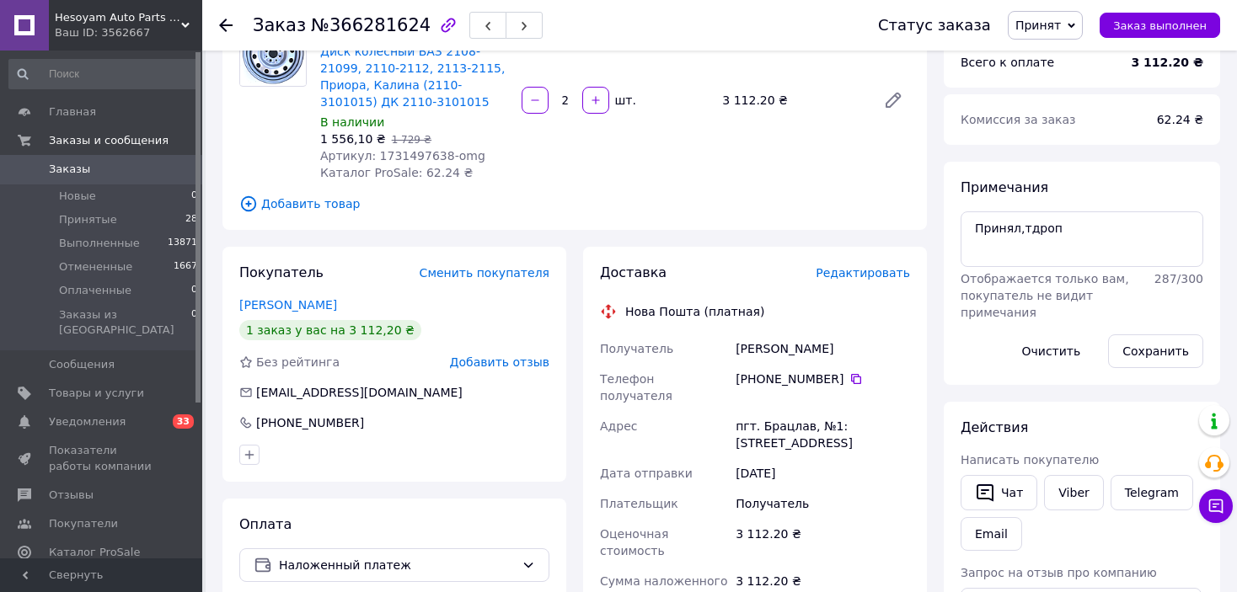
drag, startPoint x: 756, startPoint y: 405, endPoint x: 801, endPoint y: 410, distance: 45.8
click at [801, 411] on div "пгт. Брацлав, №1: [STREET_ADDRESS]" at bounding box center [822, 434] width 181 height 47
drag, startPoint x: 777, startPoint y: 413, endPoint x: 803, endPoint y: 412, distance: 26.1
click at [803, 412] on div "пгт. Брацлав, №1: [STREET_ADDRESS]" at bounding box center [822, 434] width 181 height 47
drag, startPoint x: 728, startPoint y: 351, endPoint x: 834, endPoint y: 380, distance: 110.0
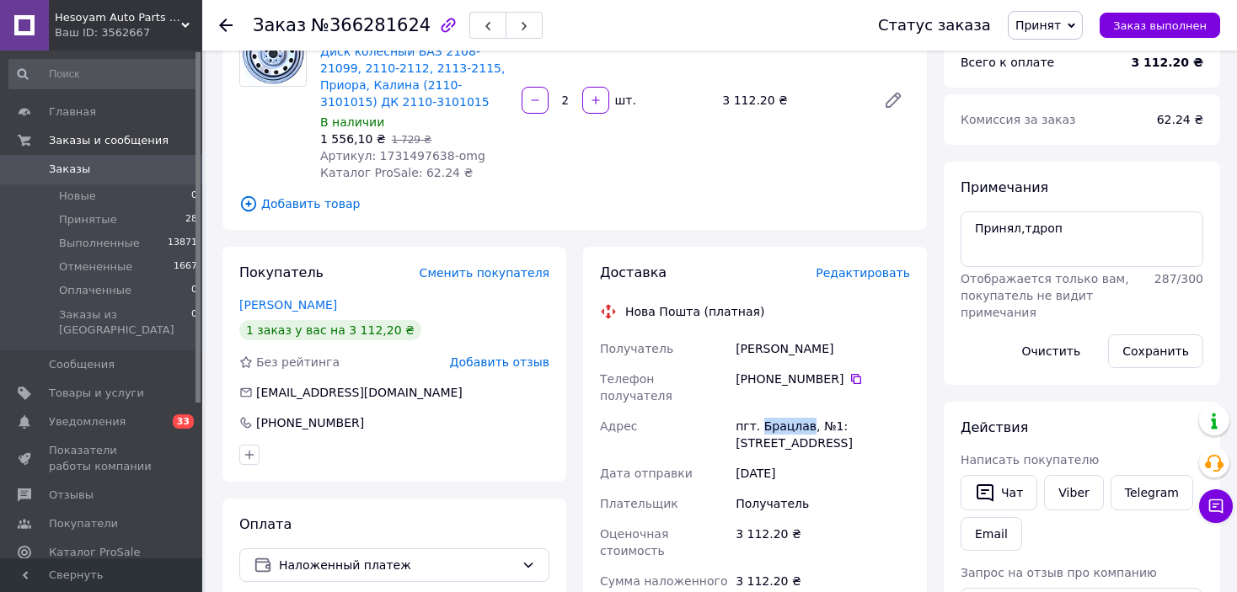
click at [834, 380] on div "Получатель [PERSON_NAME] Телефон получателя [PHONE_NUMBER]   [GEOGRAPHIC_DATA] …" at bounding box center [755, 546] width 317 height 425
drag, startPoint x: 717, startPoint y: 105, endPoint x: 748, endPoint y: 105, distance: 31.2
click at [748, 105] on div "3 112.20 ₴" at bounding box center [793, 100] width 154 height 24
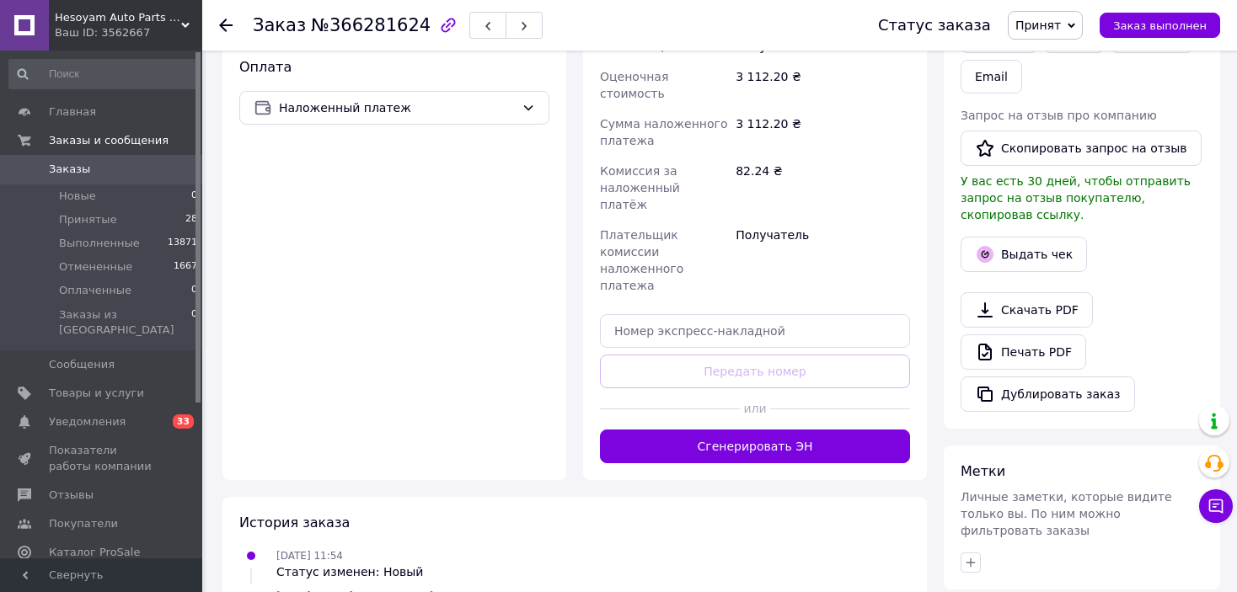
scroll to position [645, 0]
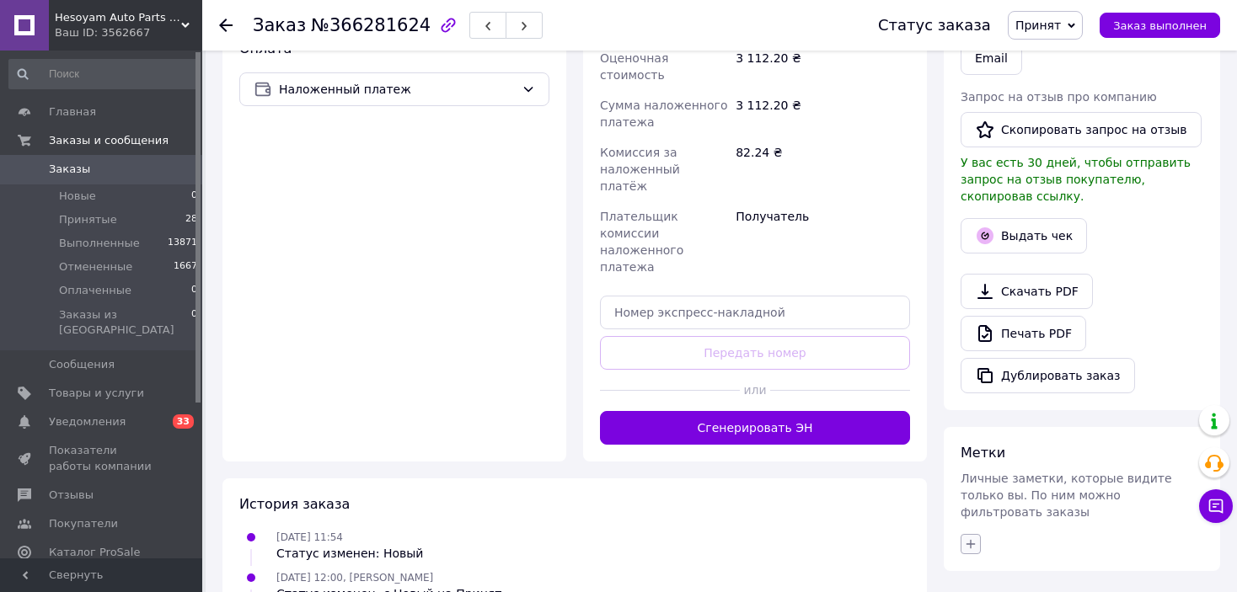
click at [975, 538] on icon "button" at bounding box center [970, 544] width 13 height 13
checkbox input "true"
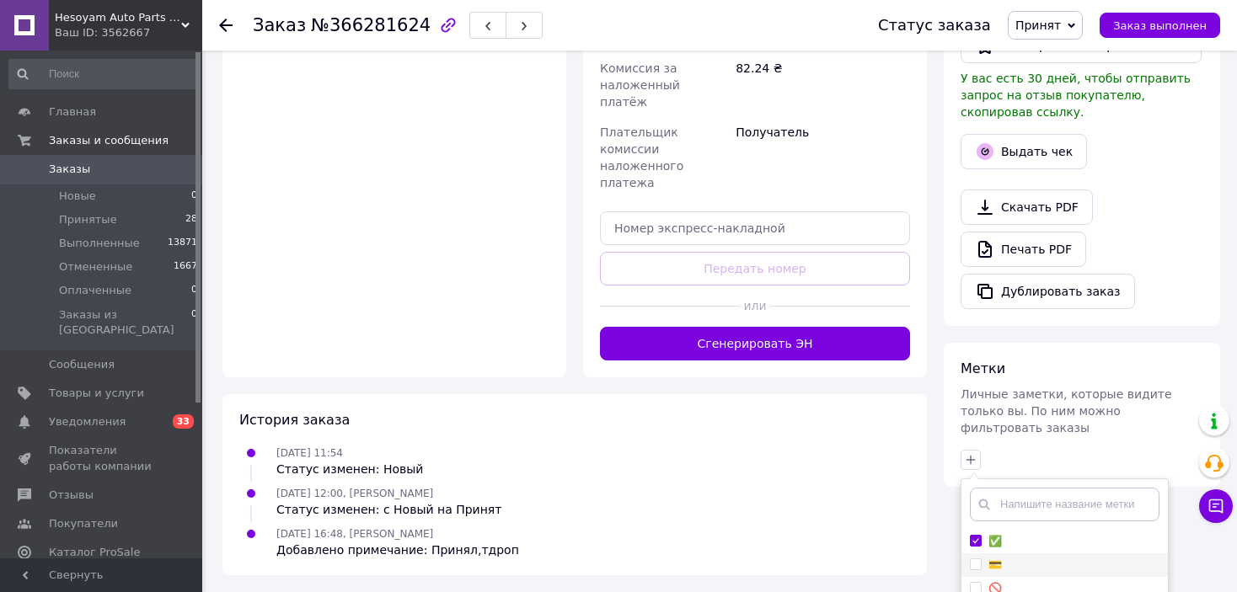
click at [1016, 558] on div "💳" at bounding box center [1065, 565] width 190 height 15
checkbox input "true"
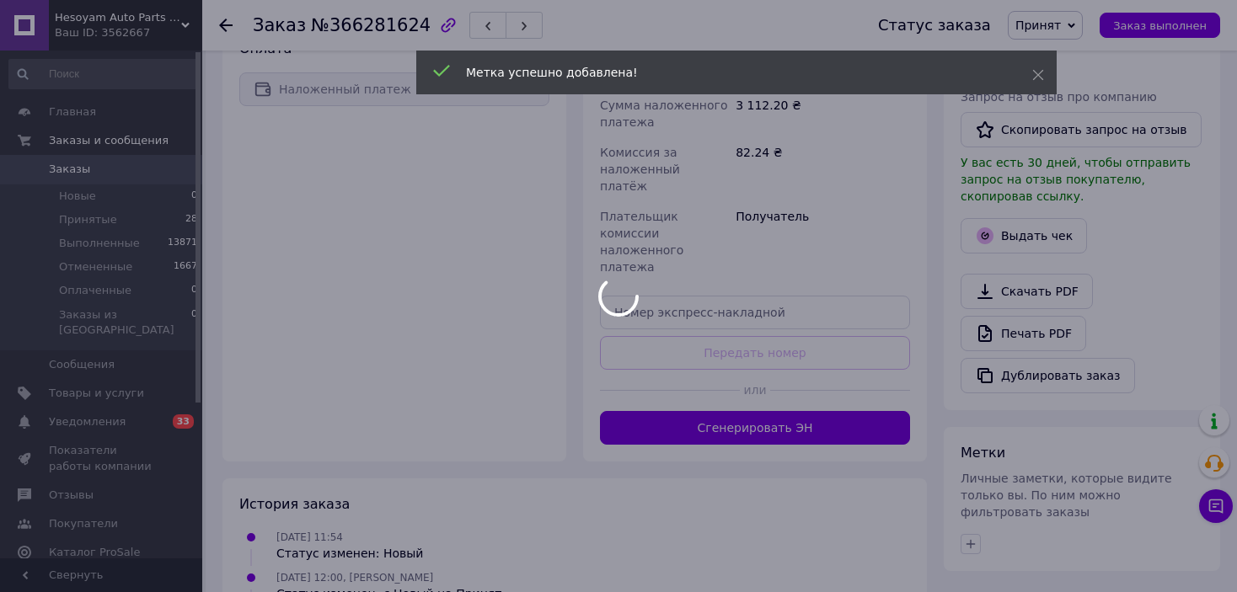
scroll to position [685, 0]
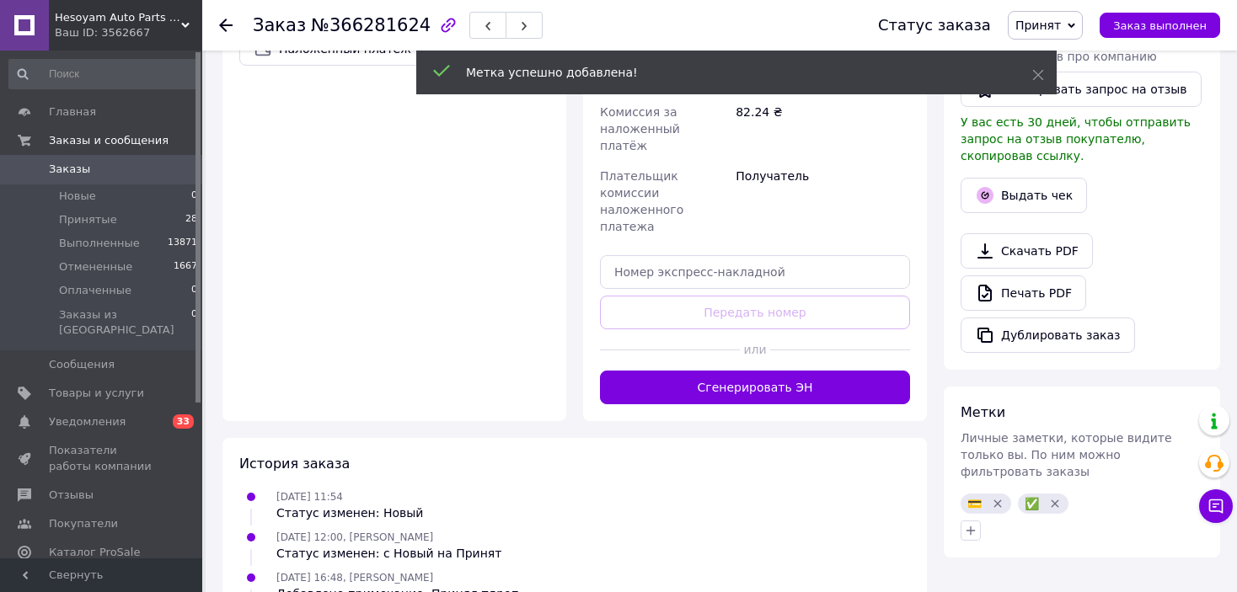
click at [107, 174] on span "Заказы" at bounding box center [102, 169] width 107 height 15
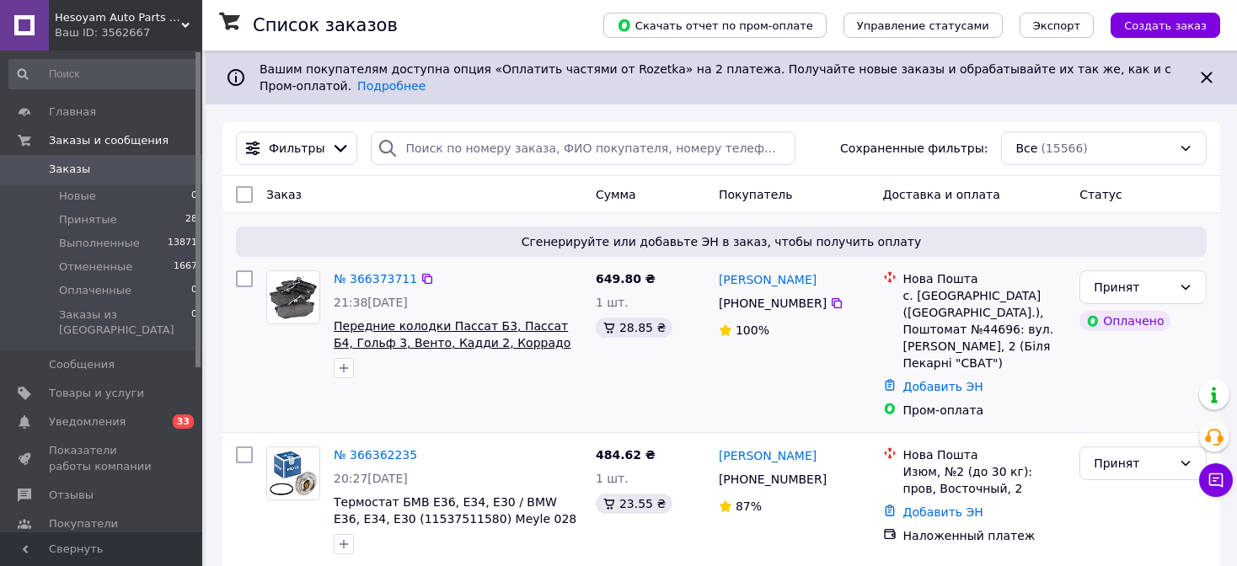
scroll to position [3297, 0]
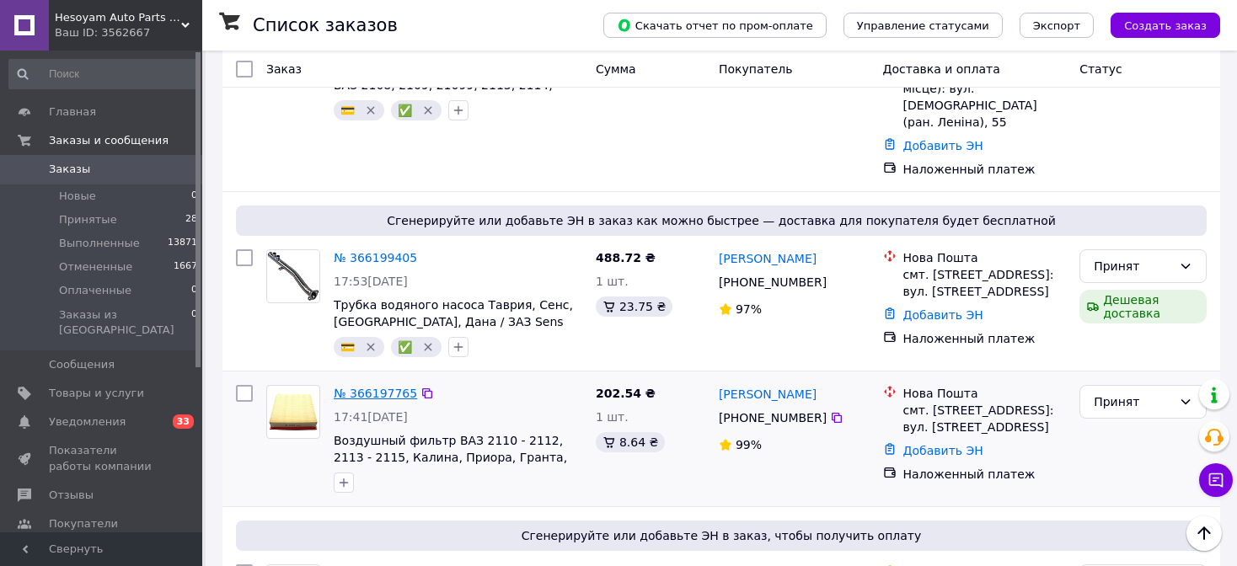
click at [384, 387] on link "№ 366197765" at bounding box center [375, 393] width 83 height 13
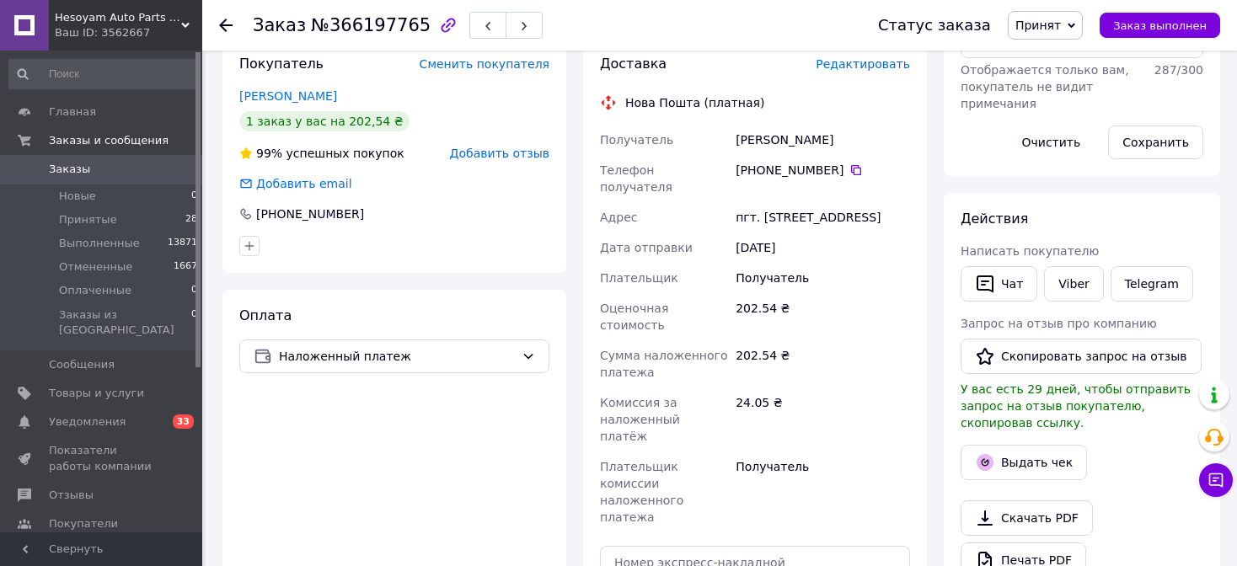
scroll to position [247, 0]
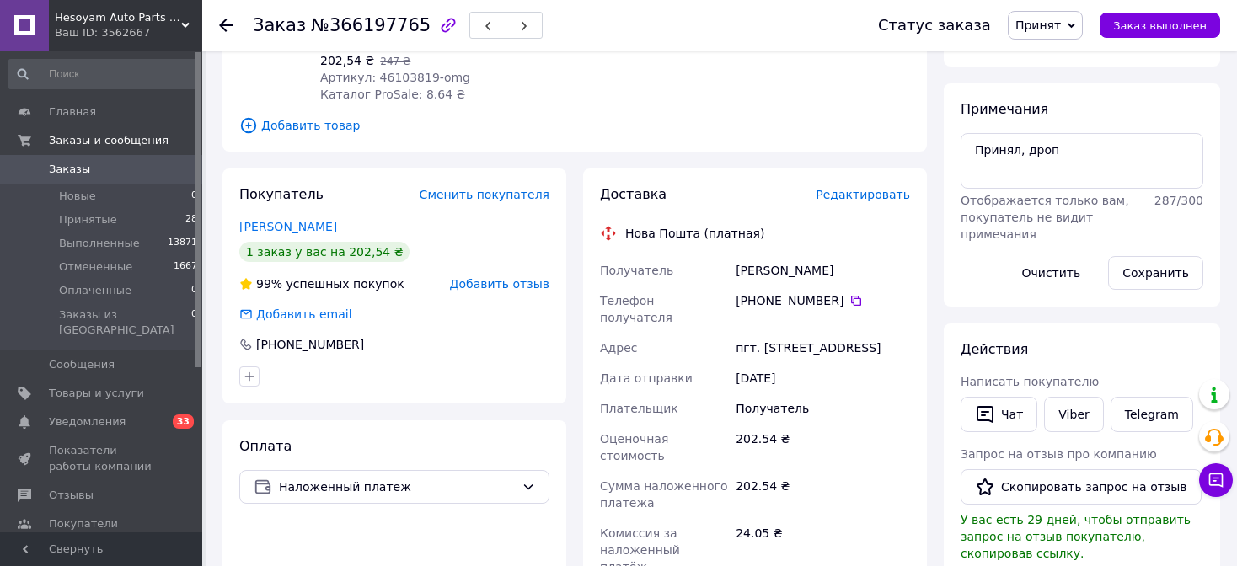
click at [394, 82] on span "Артикул: 46103819-omg" at bounding box center [395, 77] width 150 height 13
drag, startPoint x: 778, startPoint y: 330, endPoint x: 791, endPoint y: 333, distance: 13.7
click at [791, 333] on div "пгт. [STREET_ADDRESS]" at bounding box center [822, 348] width 181 height 30
drag, startPoint x: 725, startPoint y: 269, endPoint x: 835, endPoint y: 301, distance: 115.0
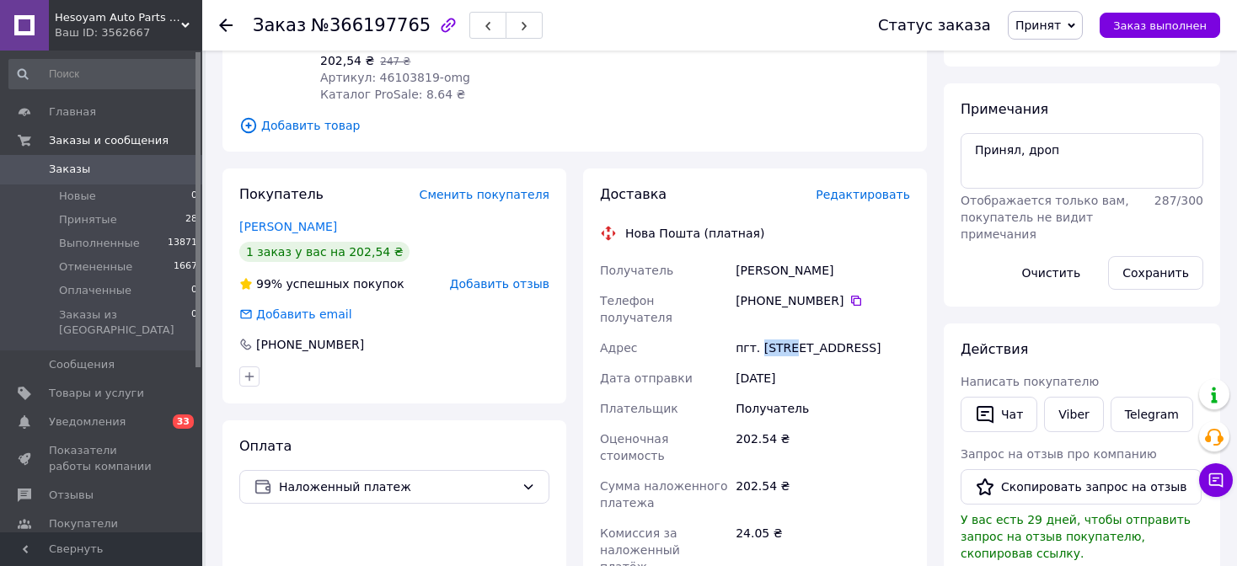
click at [835, 301] on div "Получатель [PERSON_NAME] Телефон получателя [PHONE_NUMBER]   [GEOGRAPHIC_DATA] …" at bounding box center [755, 459] width 317 height 408
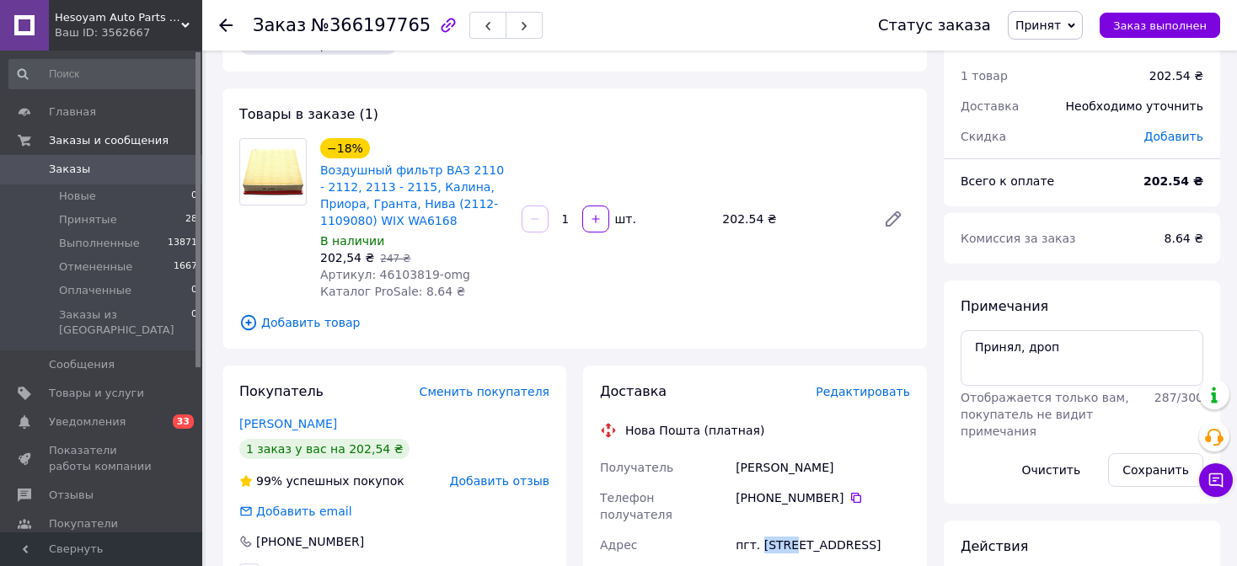
scroll to position [0, 0]
